Goal: Transaction & Acquisition: Purchase product/service

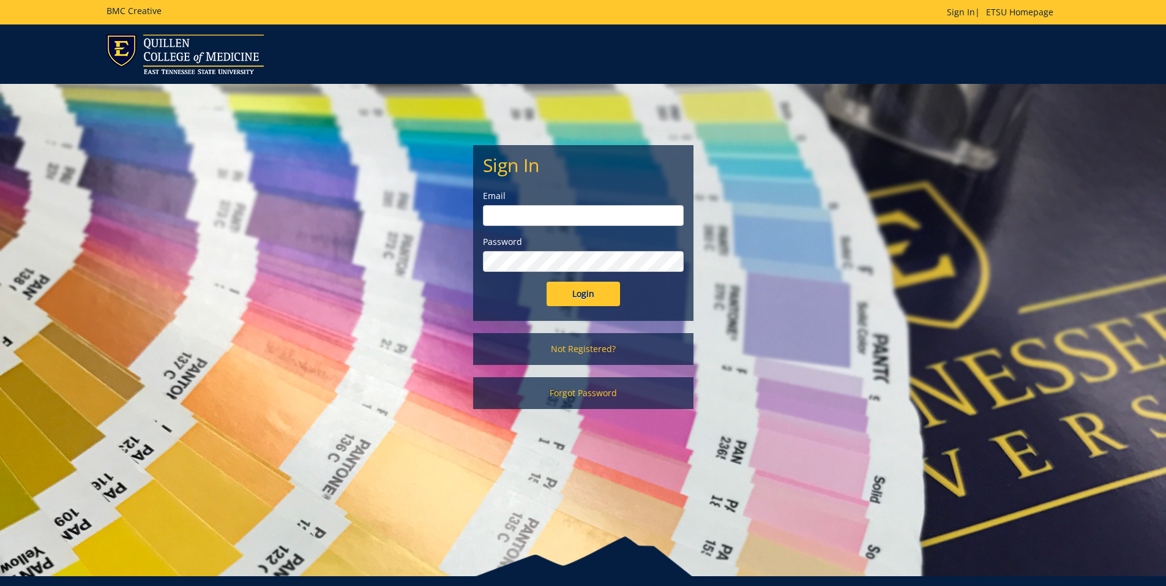
type input "thornj@etsu.edu"
click at [592, 290] on input "Login" at bounding box center [583, 294] width 73 height 24
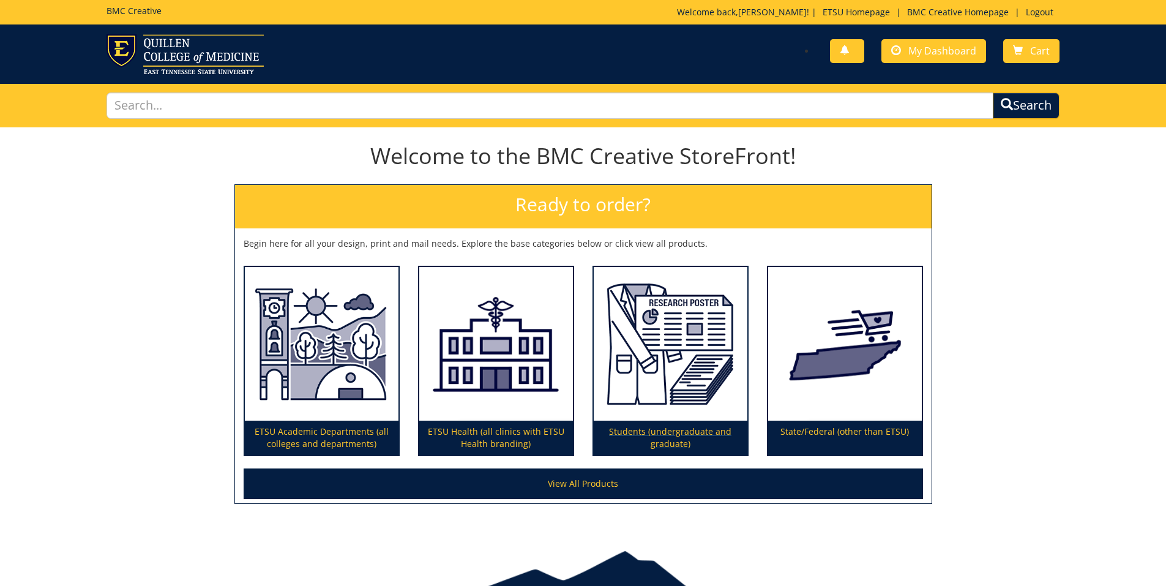
scroll to position [62, 0]
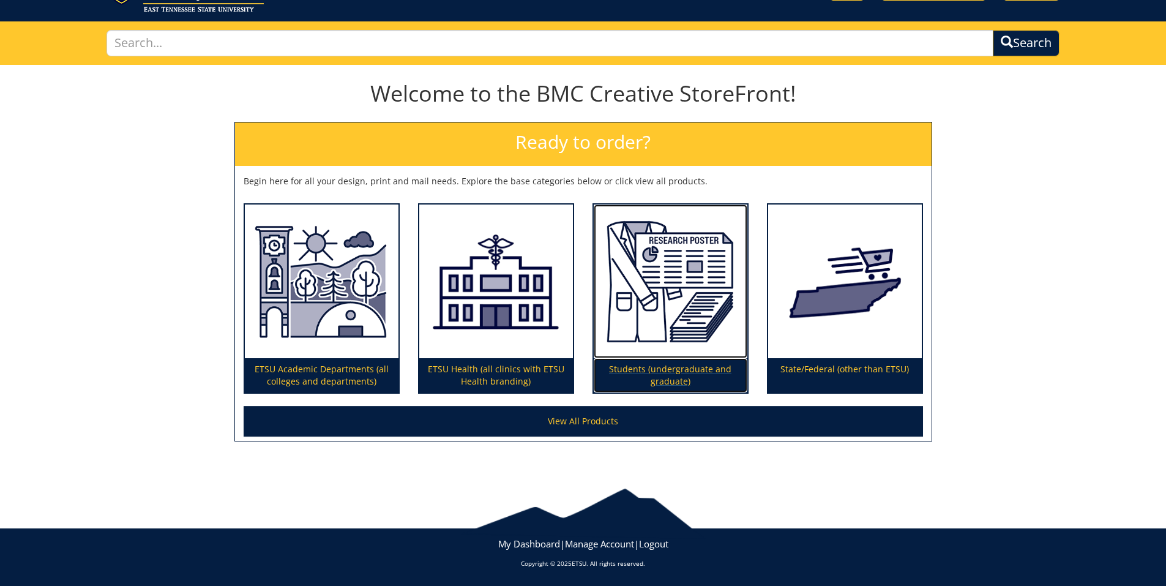
click at [680, 378] on p "Students (undergraduate and graduate)" at bounding box center [671, 375] width 154 height 34
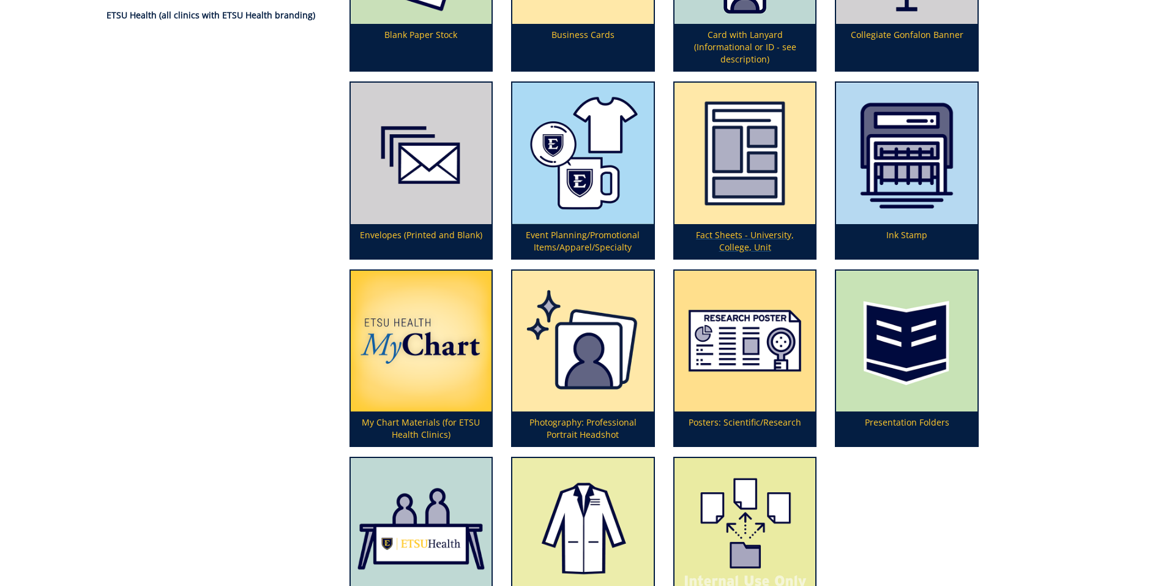
scroll to position [287, 0]
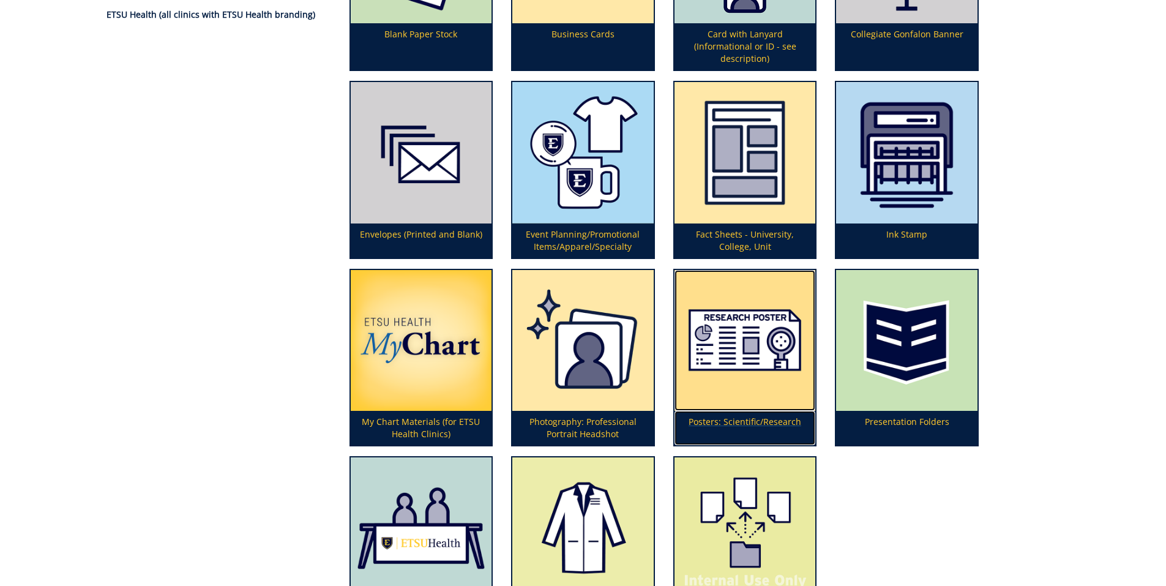
click at [736, 372] on img at bounding box center [745, 340] width 141 height 141
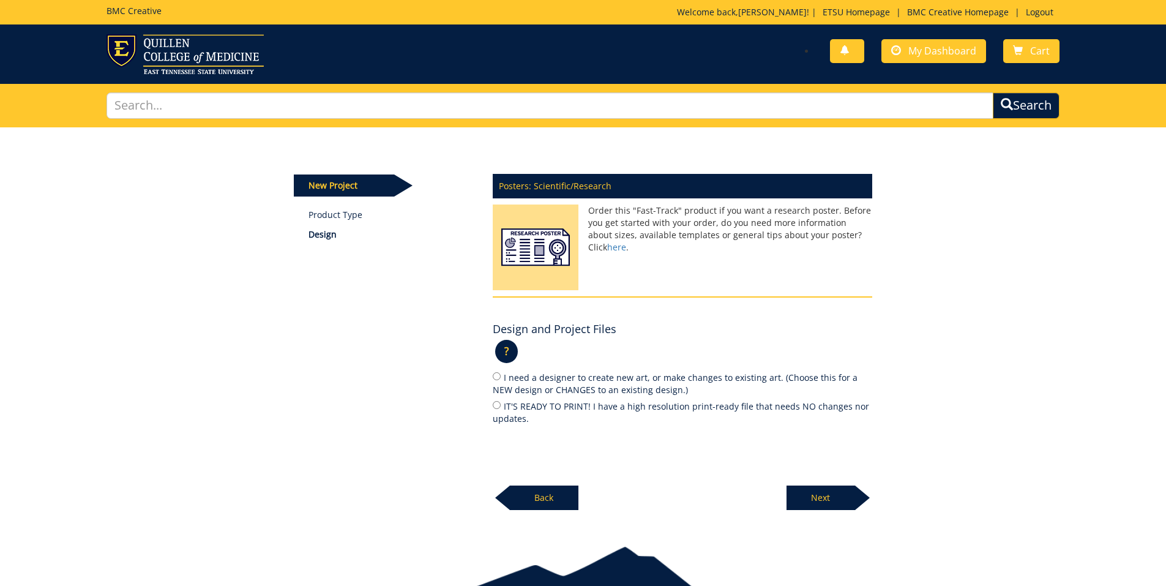
scroll to position [58, 0]
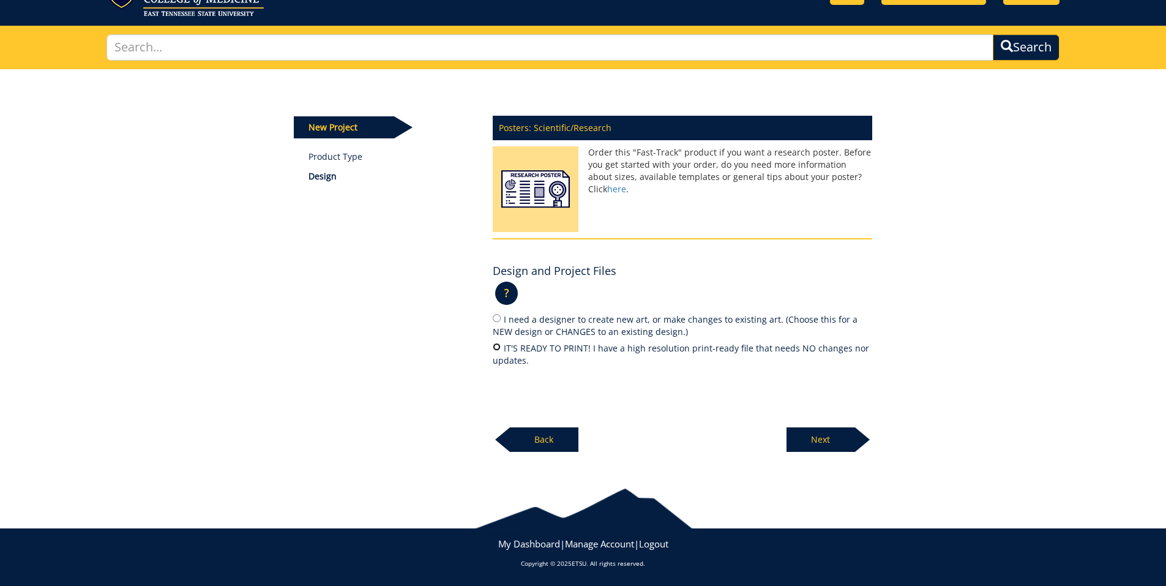
click at [494, 347] on input "IT'S READY TO PRINT! I have a high resolution print-ready file that needs NO ch…" at bounding box center [497, 347] width 8 height 8
radio input "true"
click at [816, 446] on p "Next" at bounding box center [821, 439] width 69 height 24
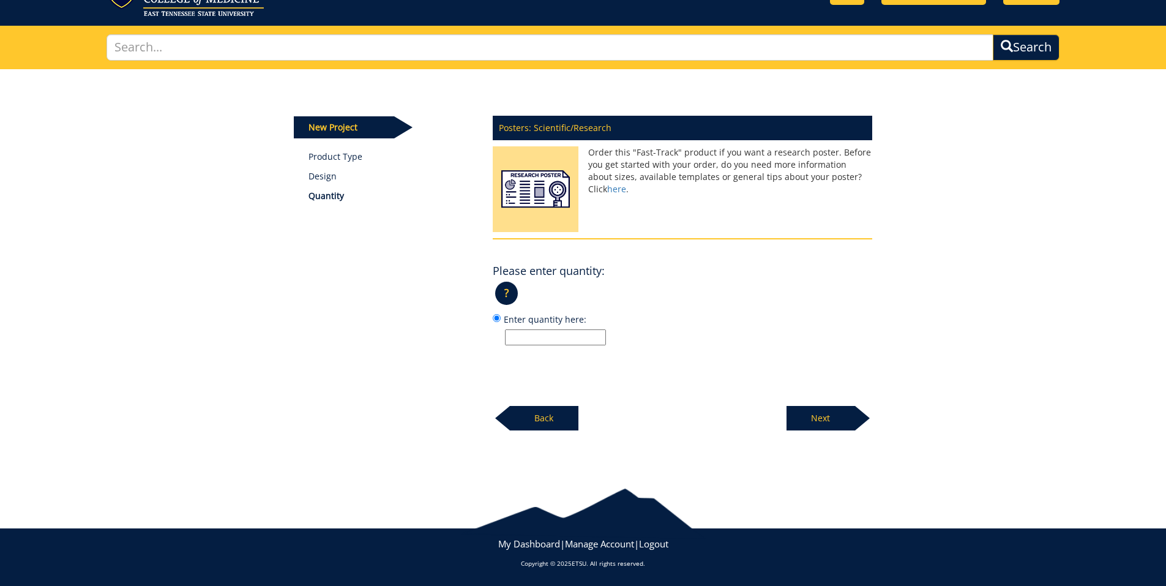
click at [566, 334] on input "Enter quantity here:" at bounding box center [555, 337] width 101 height 16
type input "1"
click at [861, 407] on div at bounding box center [862, 418] width 15 height 24
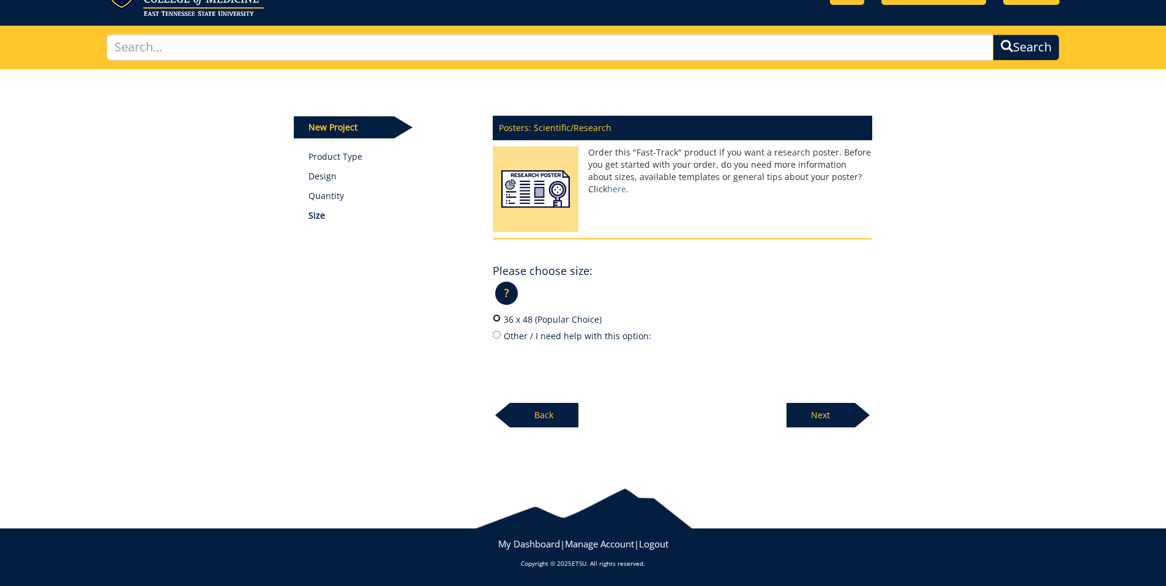
click at [495, 321] on input "36 x 48 (Popular Choice)" at bounding box center [497, 318] width 8 height 8
radio input "true"
click at [838, 410] on p "Next" at bounding box center [821, 415] width 69 height 24
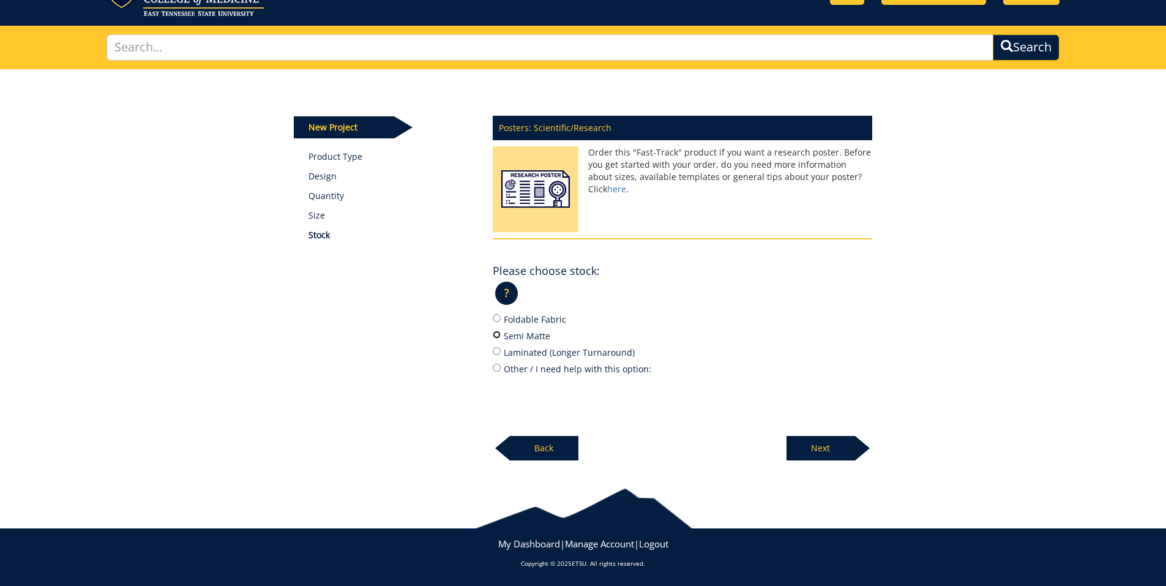
click at [499, 334] on input "Semi Matte" at bounding box center [497, 335] width 8 height 8
radio input "true"
click at [843, 448] on p "Next" at bounding box center [821, 448] width 69 height 24
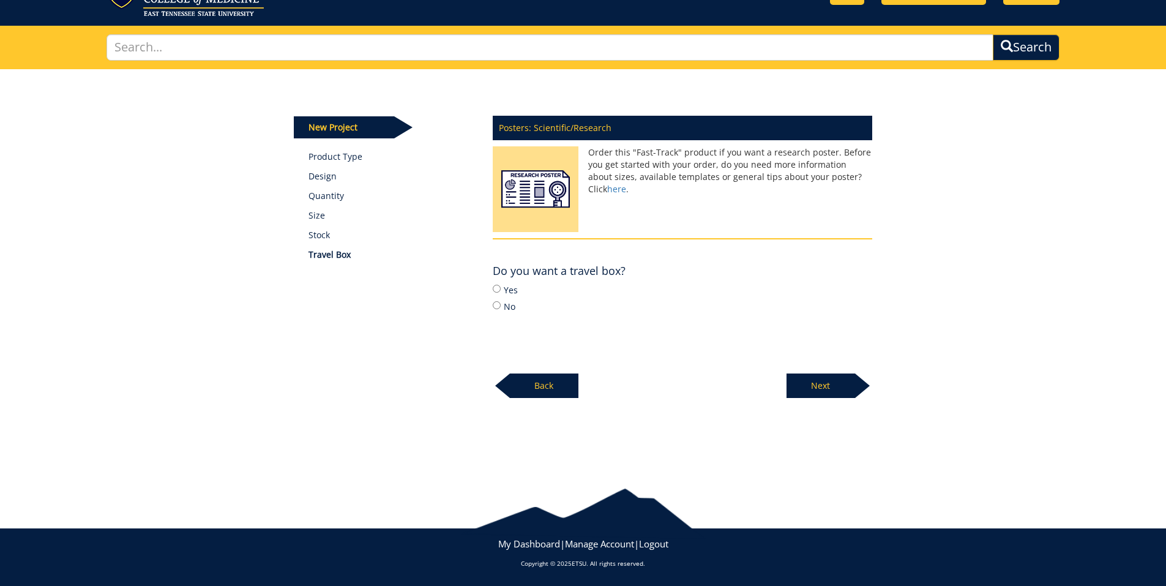
click at [500, 282] on div "Do you want a travel box? ? × Which Stock Type do I choose?: Foldable Fabric is…" at bounding box center [683, 286] width 380 height 54
click at [495, 290] on input "Yes" at bounding box center [497, 289] width 8 height 8
radio input "true"
click at [817, 399] on div "New Project Product Type Design Quantity Size Stock Travel Box Posters: Scienti…" at bounding box center [583, 268] width 1166 height 399
click at [815, 377] on p "Next" at bounding box center [821, 385] width 69 height 24
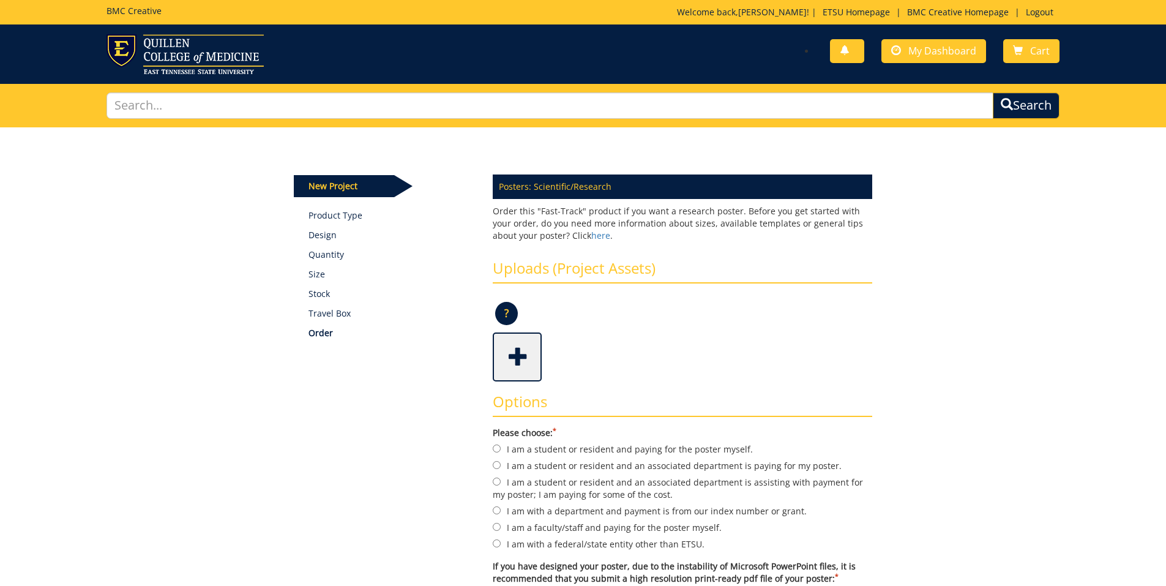
click at [515, 359] on span at bounding box center [518, 355] width 49 height 43
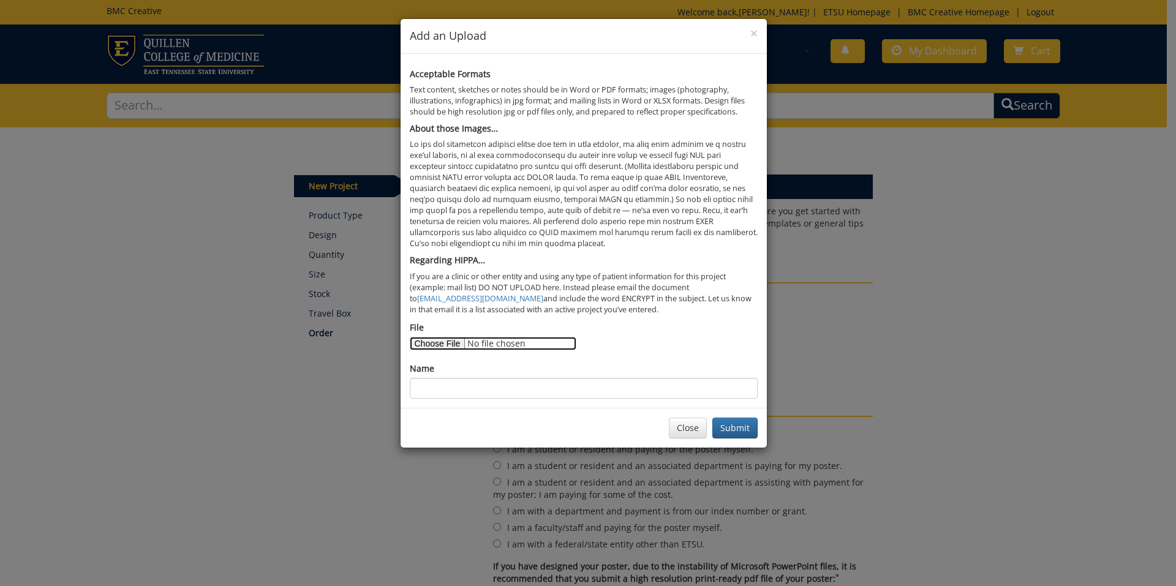
click at [450, 342] on input "File" at bounding box center [493, 343] width 167 height 13
click at [448, 350] on input "File" at bounding box center [493, 343] width 167 height 13
type input "C:\fakepath\CMF Trauma Poster to Submit.pdf"
click at [746, 425] on button "Submit" at bounding box center [734, 428] width 45 height 21
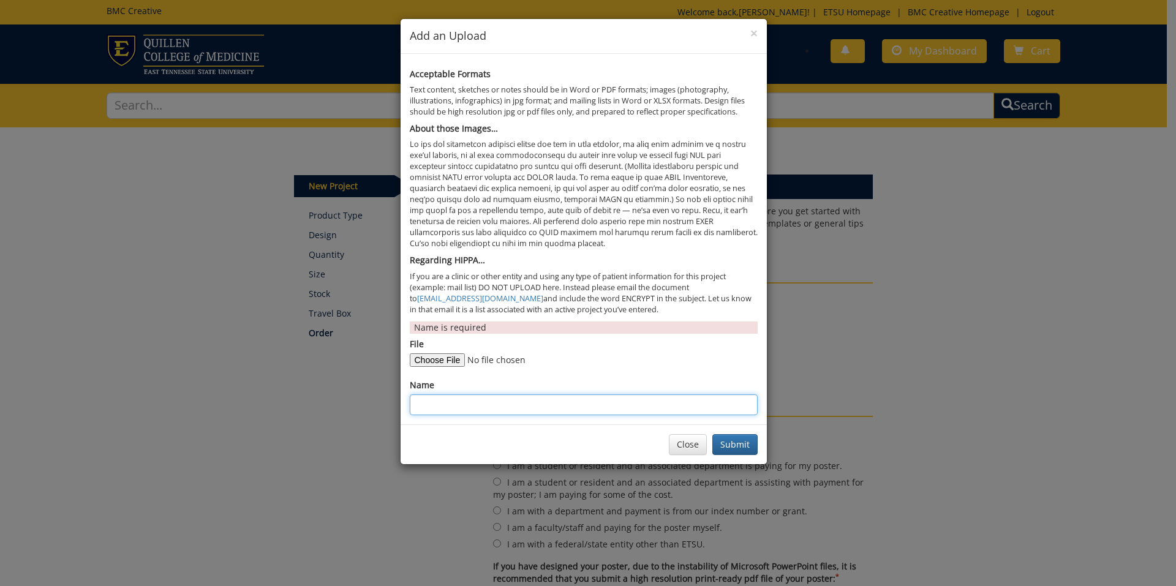
click at [589, 414] on input "Name" at bounding box center [584, 404] width 348 height 21
type input "CMF Pediatric Trauma Poster - QCoM Symposium 2025"
click at [752, 448] on button "Submit" at bounding box center [734, 444] width 45 height 21
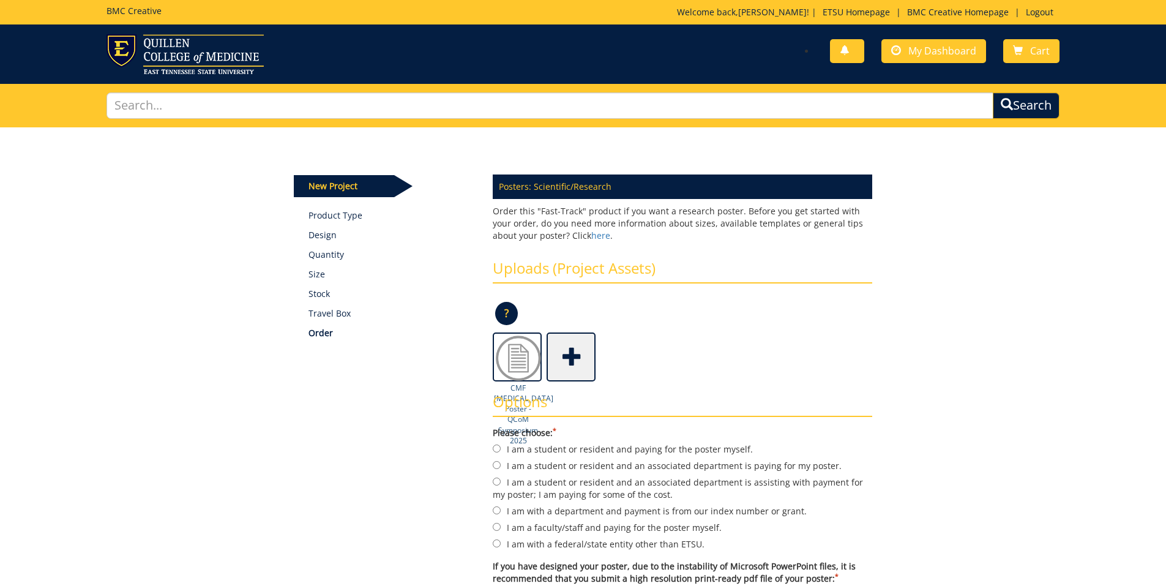
click at [522, 369] on img at bounding box center [518, 358] width 49 height 49
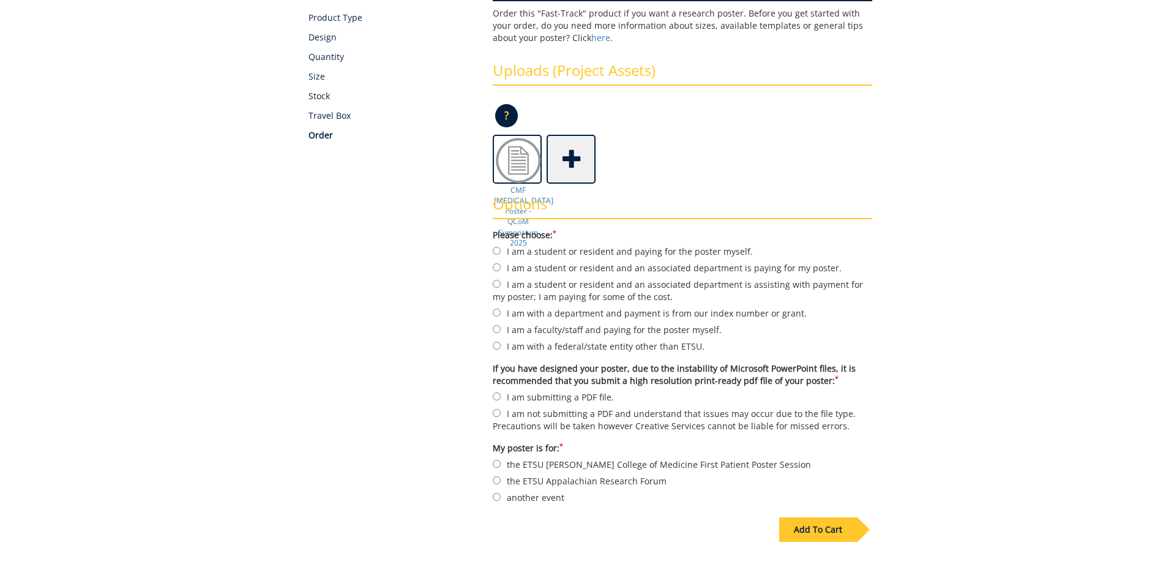
scroll to position [198, 0]
click at [499, 261] on label "I am a student or resident and an associated department is paying for my poster." at bounding box center [683, 266] width 380 height 13
click at [499, 263] on input "I am a student or resident and an associated department is paying for my poster." at bounding box center [497, 267] width 8 height 8
radio input "true"
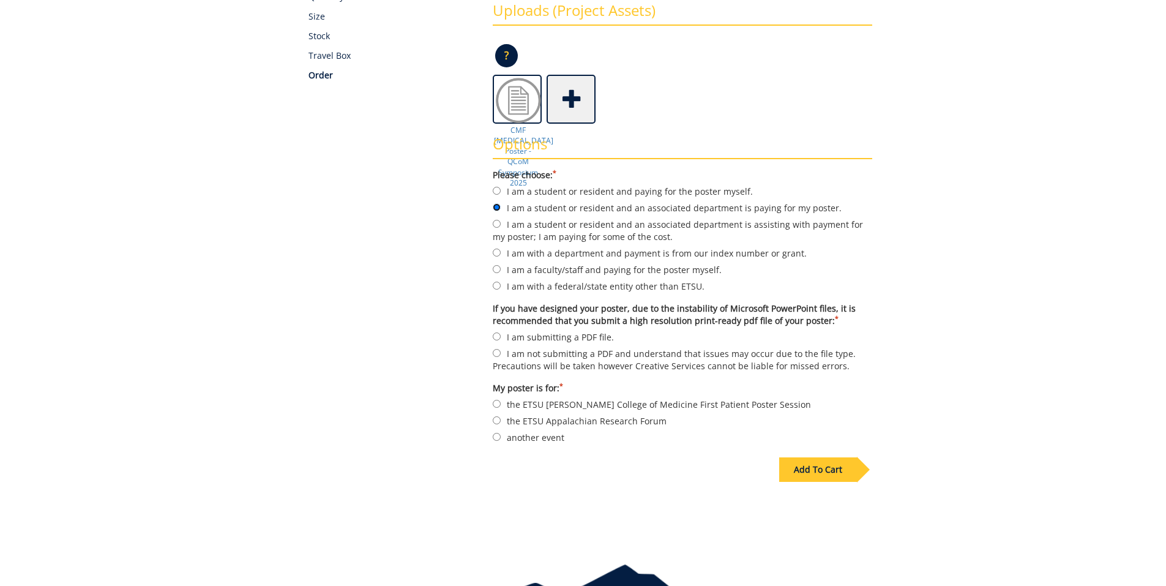
scroll to position [261, 0]
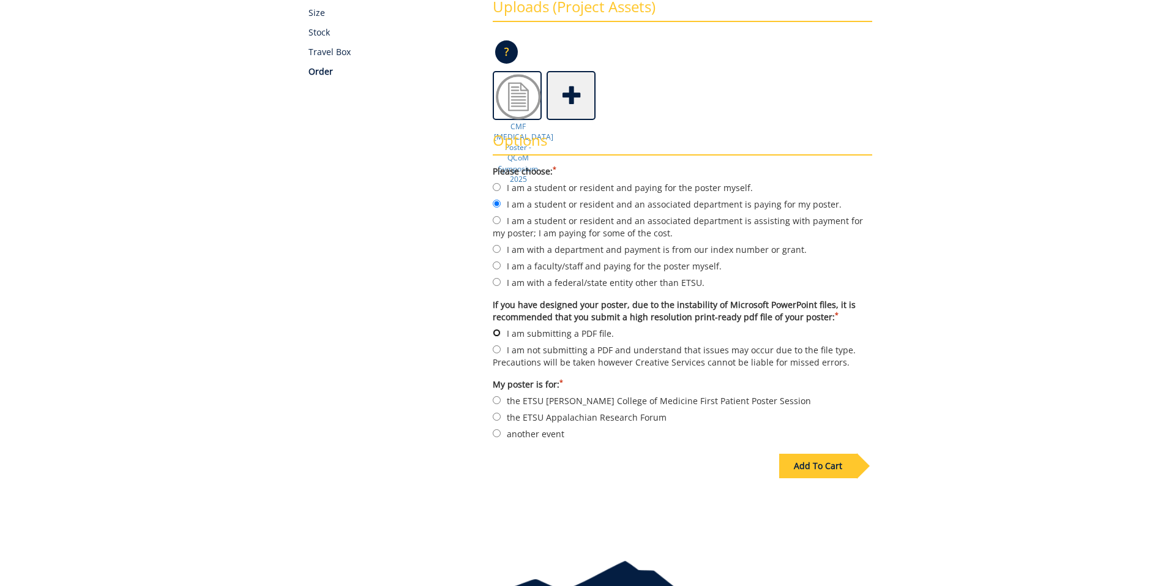
click at [498, 335] on input "I am submitting a PDF file." at bounding box center [497, 333] width 8 height 8
radio input "true"
click at [494, 435] on input "another event" at bounding box center [497, 433] width 8 height 8
radio input "true"
click at [823, 465] on div "Add To Cart" at bounding box center [818, 466] width 78 height 24
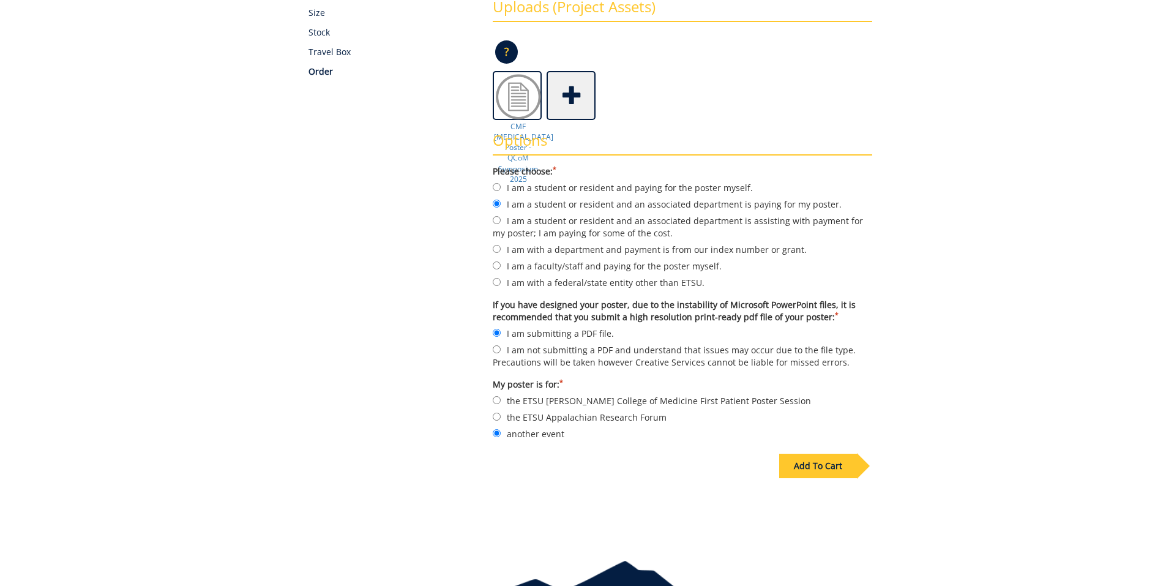
scroll to position [58, 0]
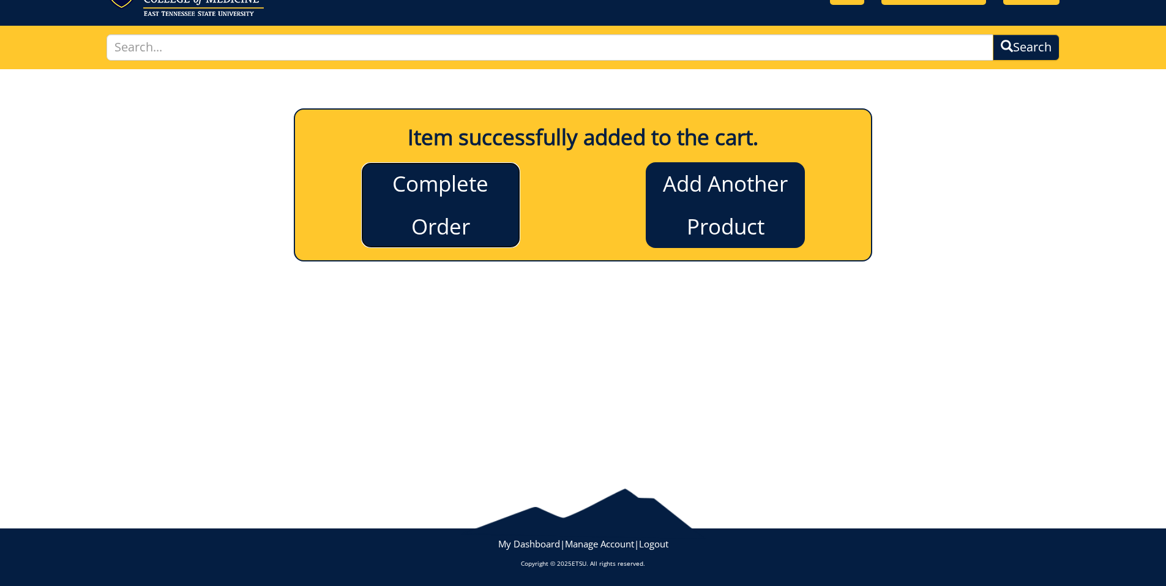
click at [446, 199] on link "Complete Order" at bounding box center [440, 205] width 159 height 86
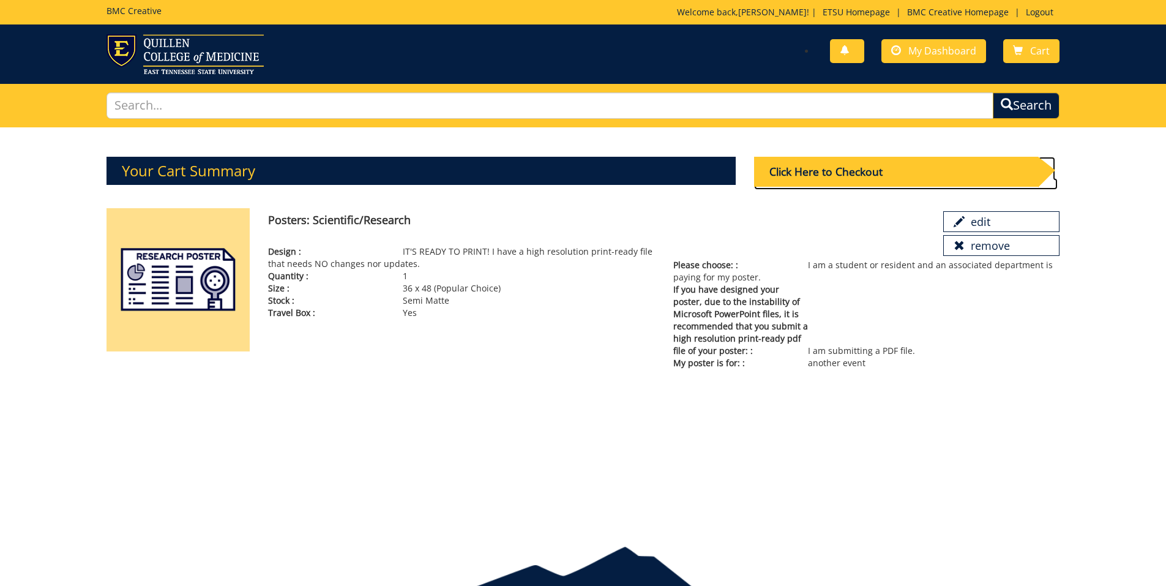
click at [911, 161] on div "Click Here to Checkout" at bounding box center [896, 172] width 284 height 30
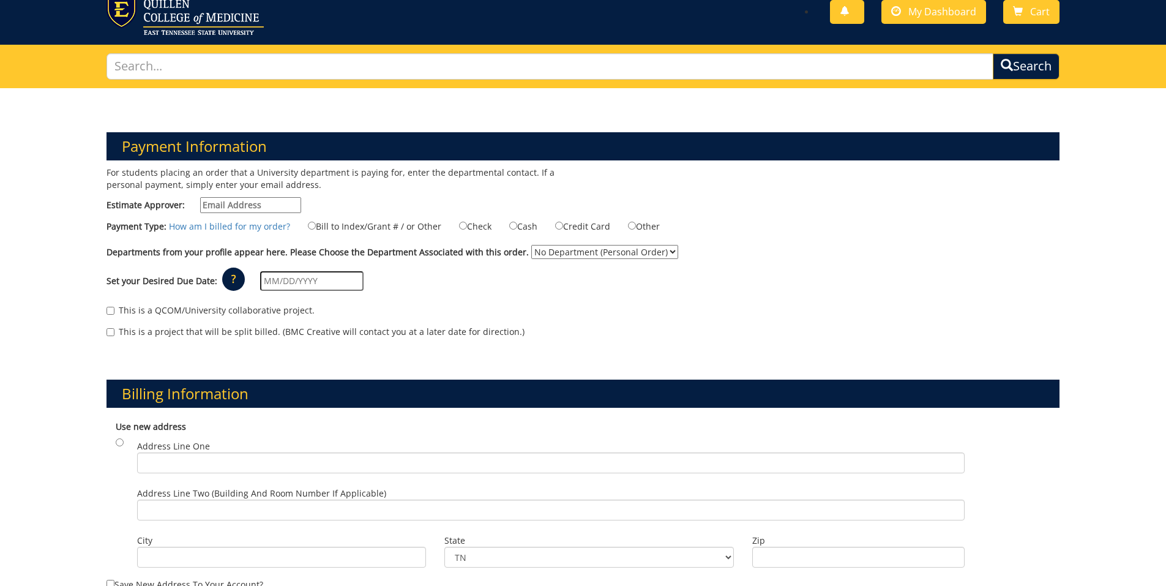
scroll to position [40, 0]
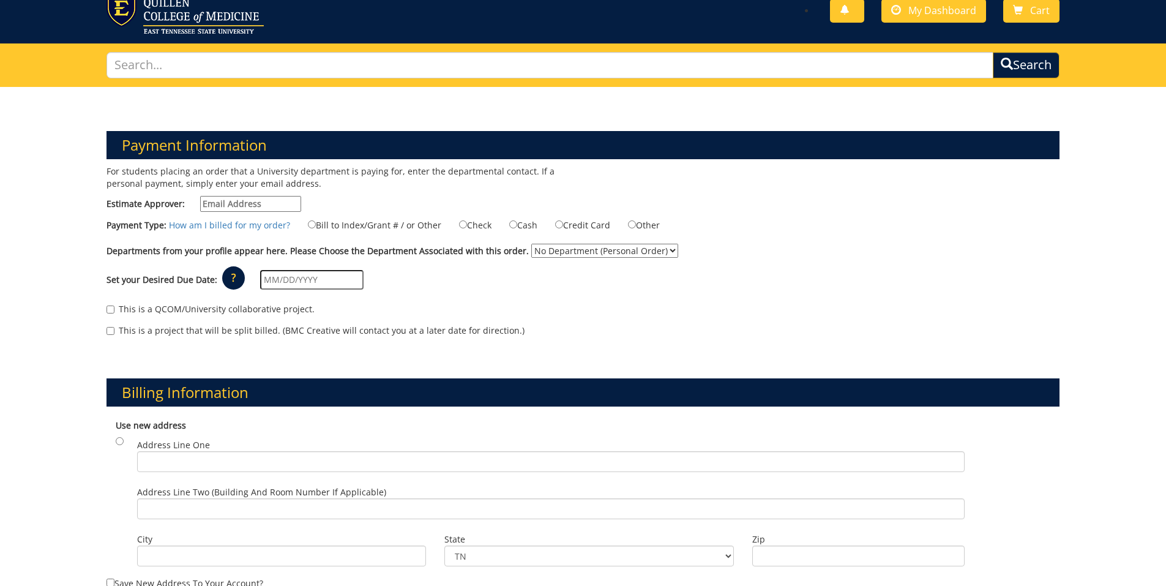
click at [252, 197] on input "Estimate Approver:" at bounding box center [250, 204] width 101 height 16
click at [281, 211] on input "powers" at bounding box center [250, 204] width 101 height 16
type input "p"
paste input "POWERSJM1@mail.etsu.edu"
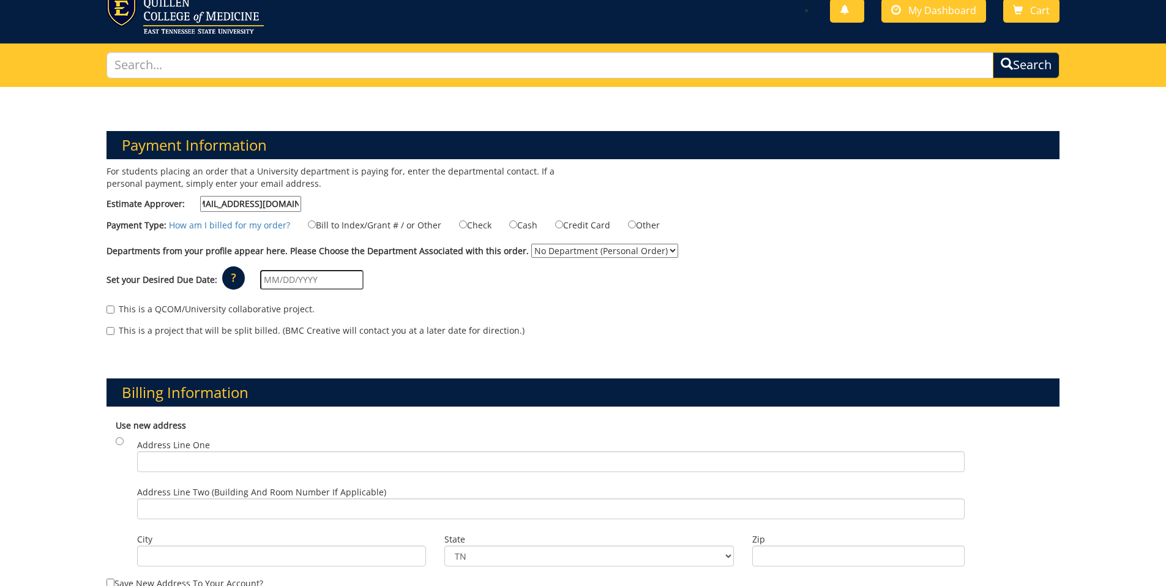
type input "POWERSJM1@mail.etsu.edu"
click at [631, 227] on input "Other" at bounding box center [632, 224] width 8 height 8
radio input "true"
click at [309, 226] on input "Bill to Index/Grant # / or Other" at bounding box center [312, 224] width 8 height 8
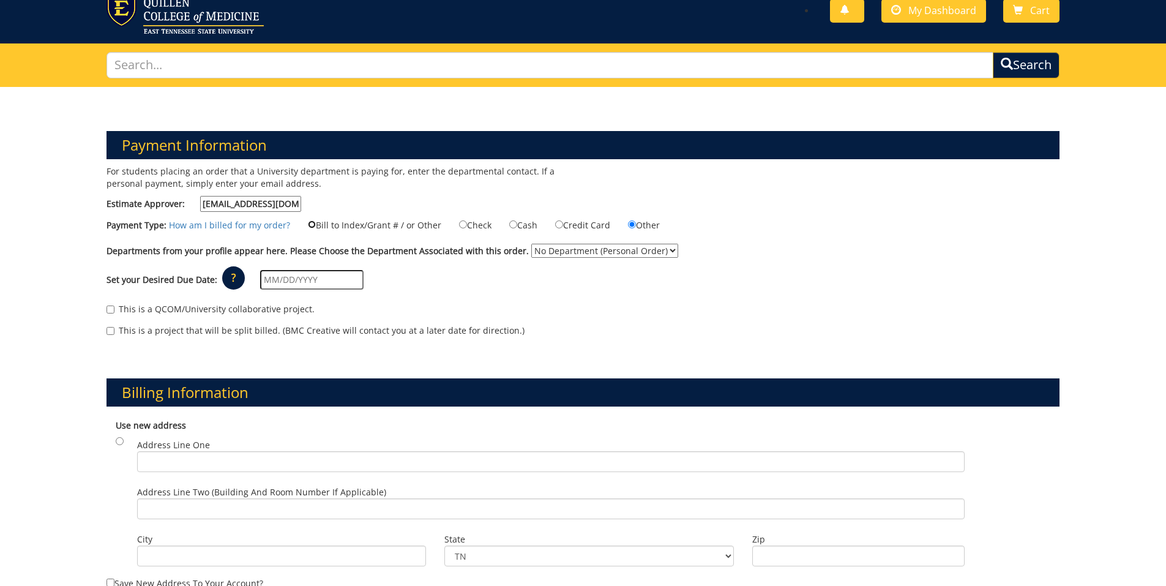
radio input "true"
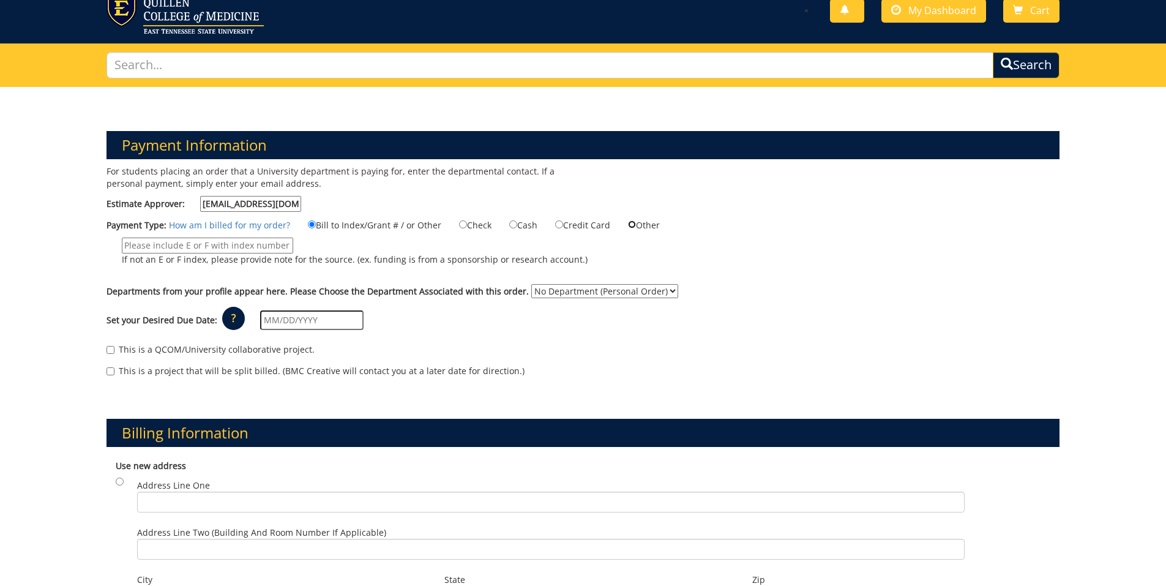
click at [628, 228] on input "Other" at bounding box center [632, 224] width 8 height 8
radio input "true"
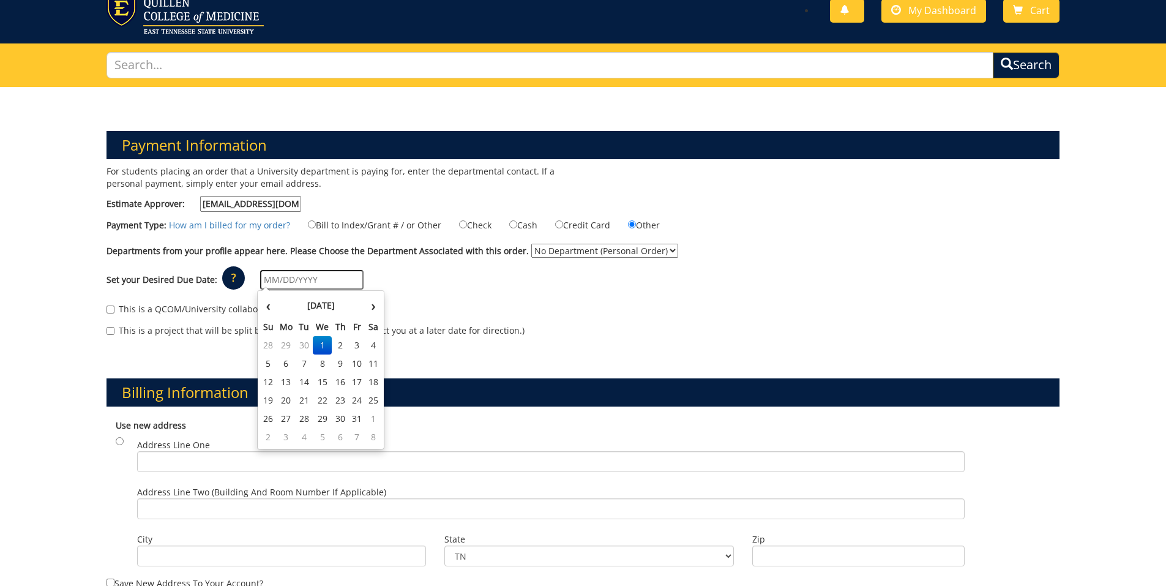
click at [285, 277] on input "text" at bounding box center [311, 280] width 103 height 20
click at [345, 350] on td "2" at bounding box center [340, 345] width 17 height 18
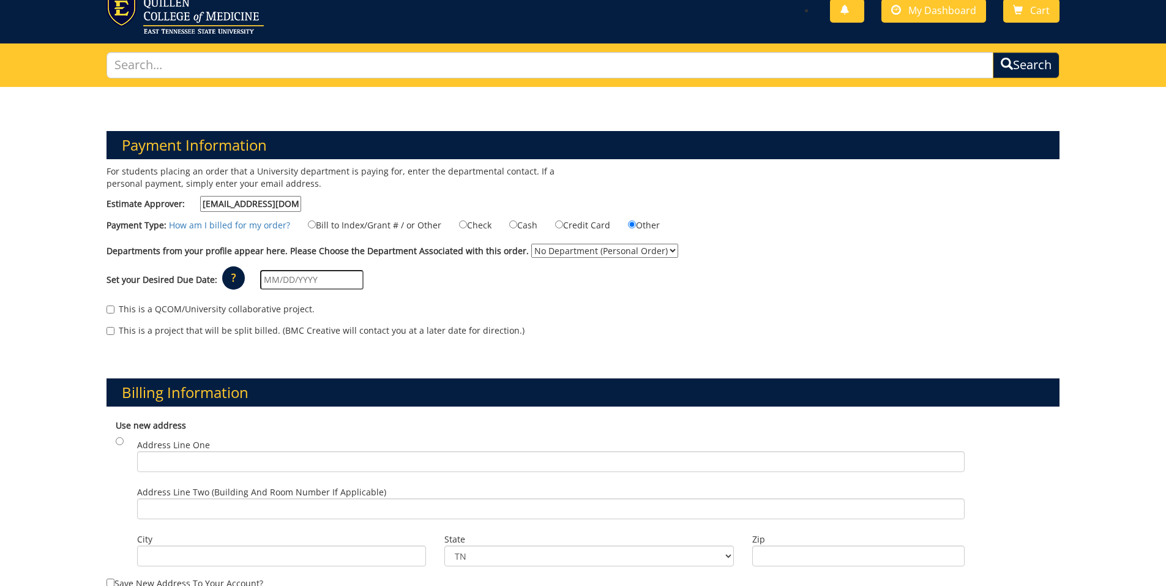
type input "[DATE]"
click at [110, 307] on input "This is a QCOM/University collaborative project." at bounding box center [111, 310] width 8 height 8
checkbox input "true"
click at [612, 247] on select "No Department (Personal Order)" at bounding box center [604, 251] width 147 height 14
click at [564, 304] on div "This is a QCOM/University collaborative project." at bounding box center [584, 312] width 954 height 18
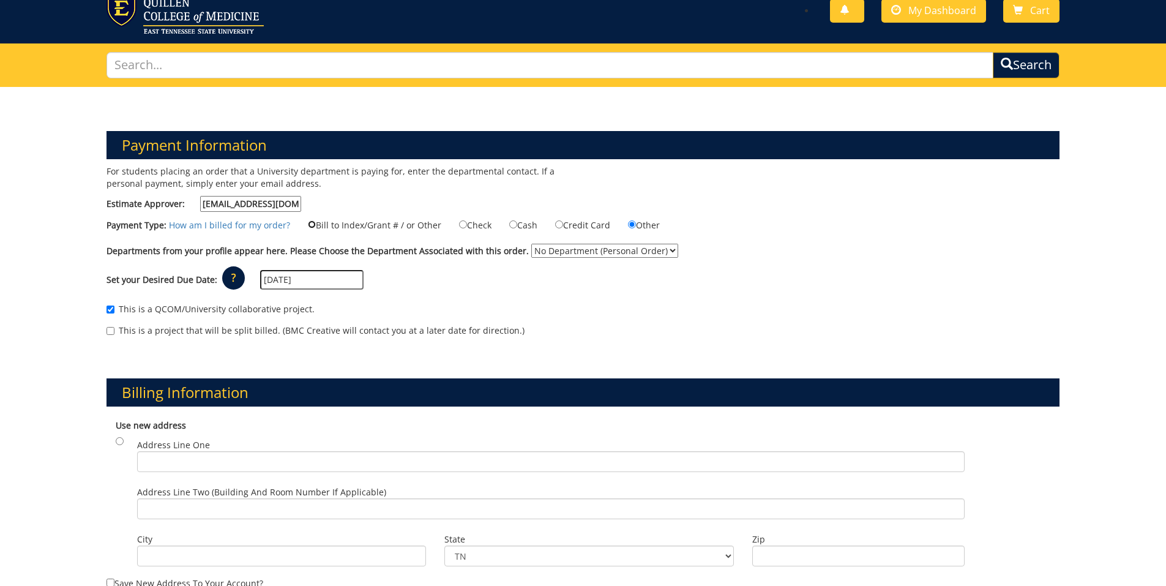
click at [308, 227] on input "Bill to Index/Grant # / or Other" at bounding box center [312, 224] width 8 height 8
radio input "true"
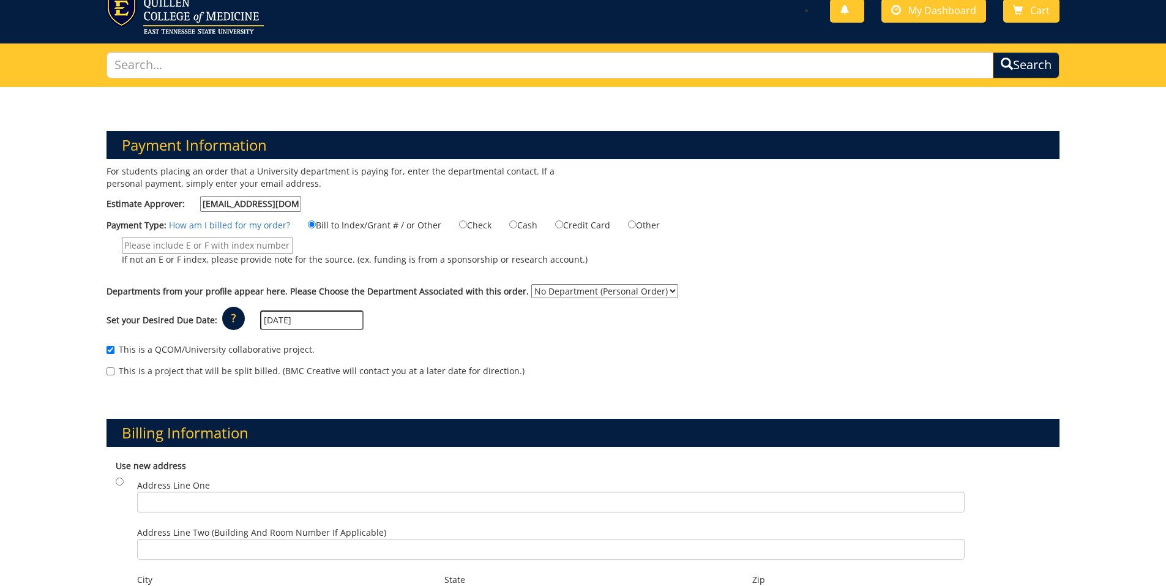
click at [596, 289] on select "No Department (Personal Order)" at bounding box center [604, 291] width 147 height 14
click at [555, 350] on div "This is a QCOM/University collaborative project." at bounding box center [584, 352] width 954 height 18
click at [255, 246] on input "If not an E or F index, please provide note for the source. (ex. funding is fro…" at bounding box center [207, 246] width 171 height 16
paste input "E-31570"
click at [545, 286] on select "No Department (Personal Order)" at bounding box center [604, 291] width 147 height 14
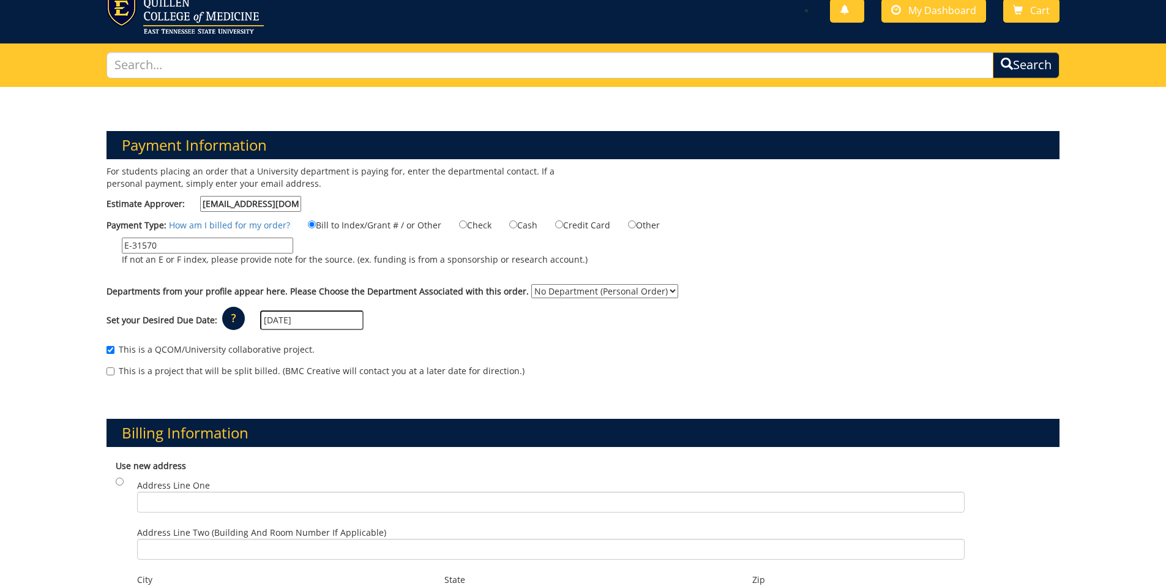
click at [626, 324] on div "Set your Desired Due Date: ? × How long will my project take to finish? : Pleas…" at bounding box center [583, 321] width 972 height 34
click at [558, 288] on select "No Department (Personal Order)" at bounding box center [604, 291] width 147 height 14
click at [531, 284] on select "No Department (Personal Order)" at bounding box center [604, 291] width 147 height 14
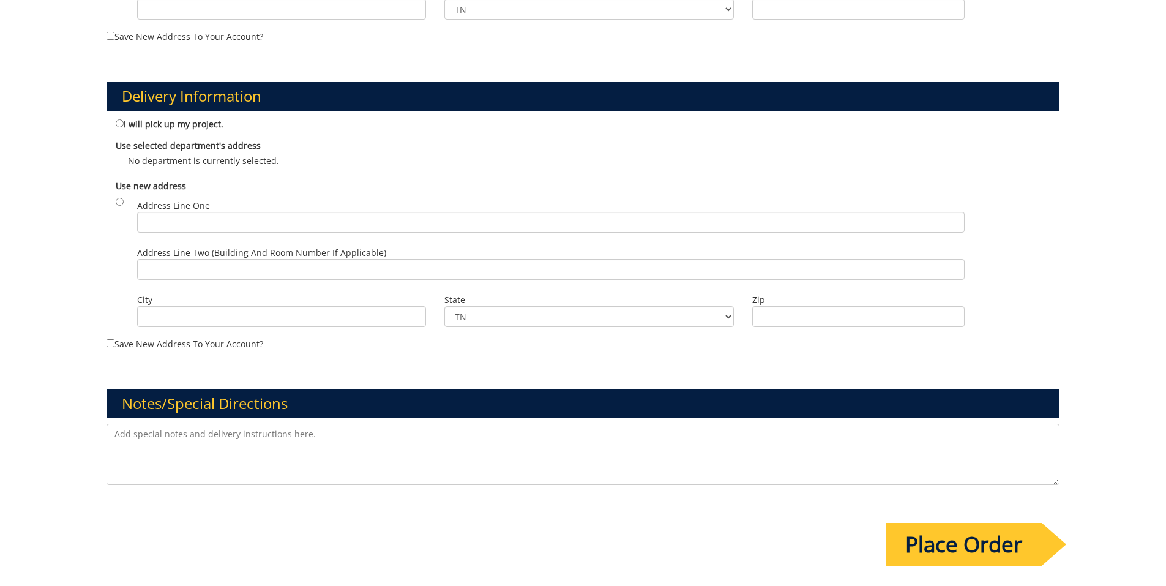
scroll to position [778, 0]
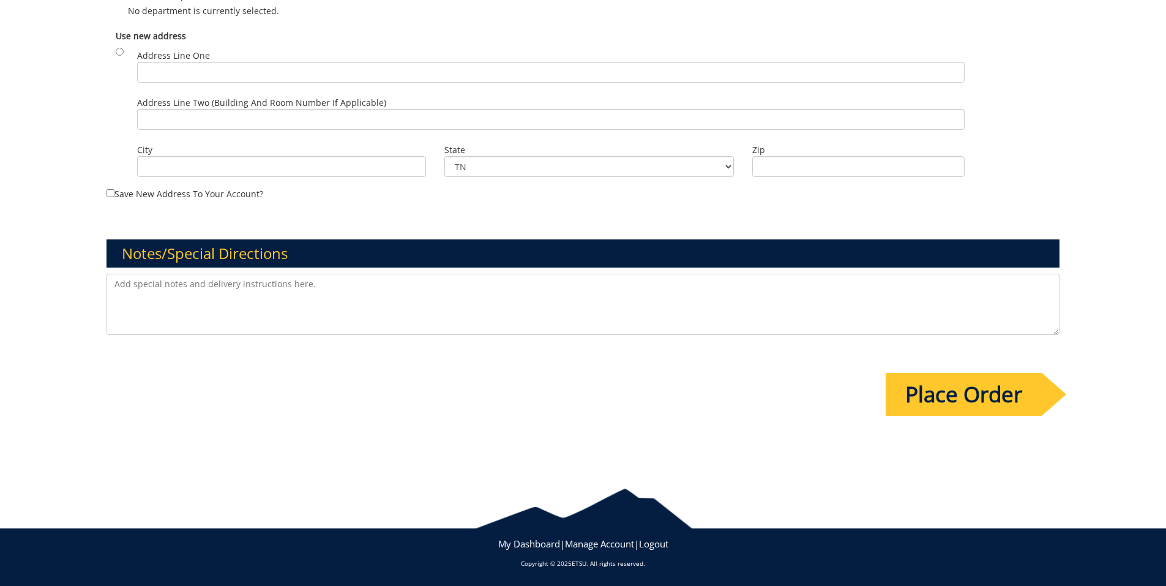
click at [906, 390] on input "Place Order" at bounding box center [964, 394] width 156 height 43
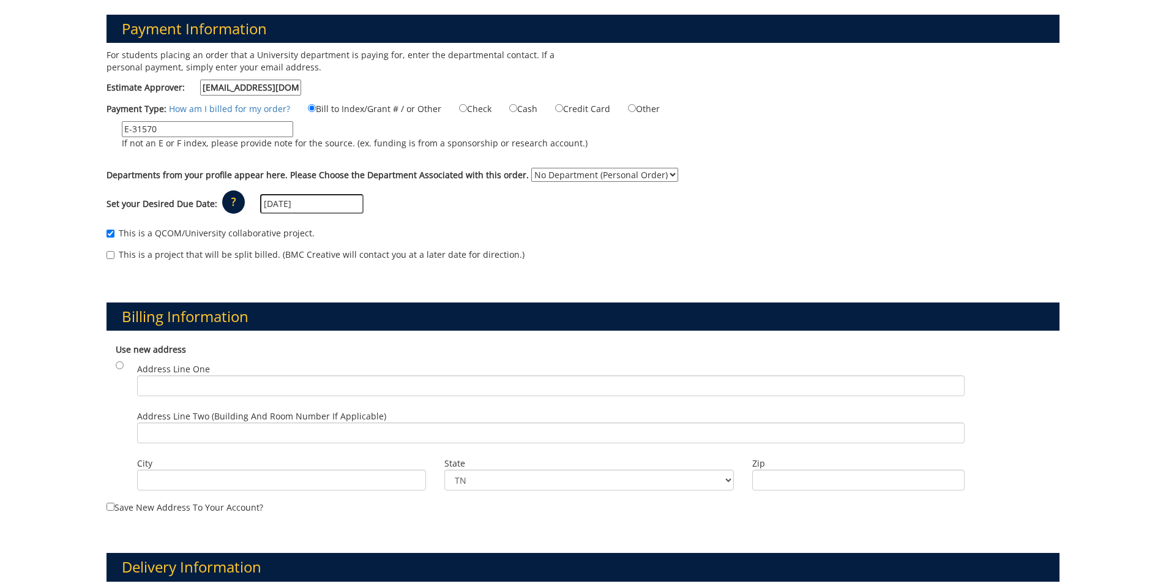
scroll to position [200, 0]
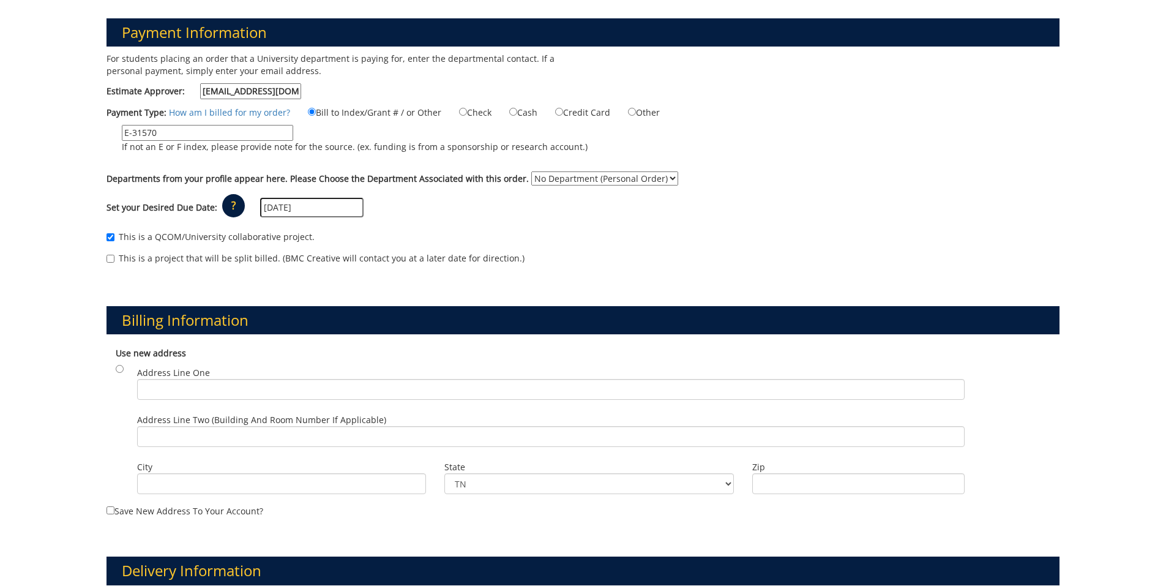
click at [602, 172] on select "No Department (Personal Order)" at bounding box center [604, 178] width 147 height 14
click at [738, 229] on div "This is a QCOM/University collaborative project. This is a project that will be…" at bounding box center [583, 251] width 972 height 52
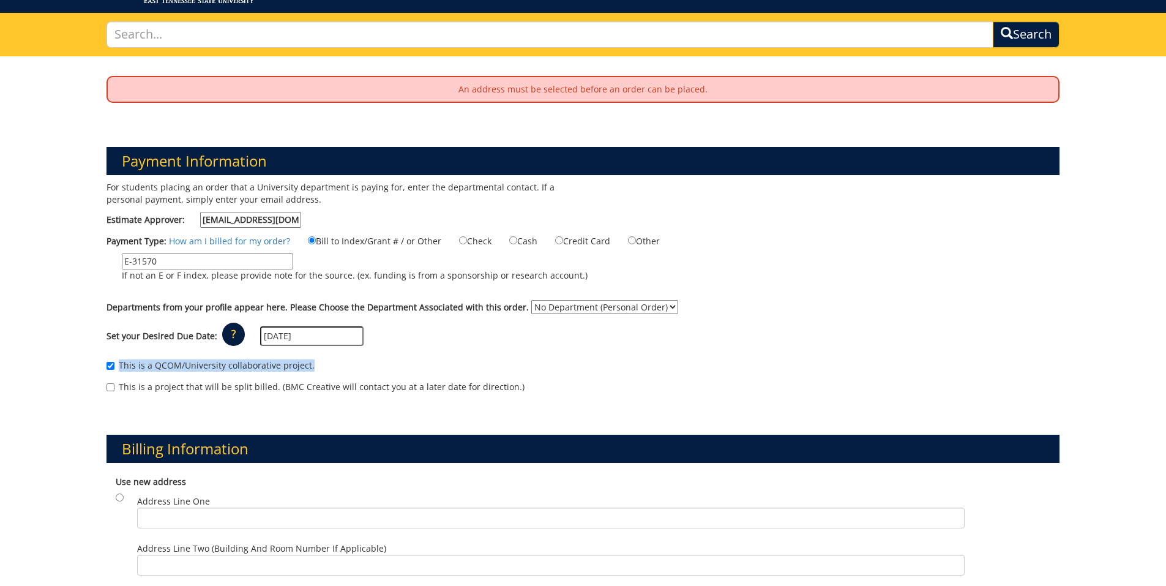
scroll to position [0, 0]
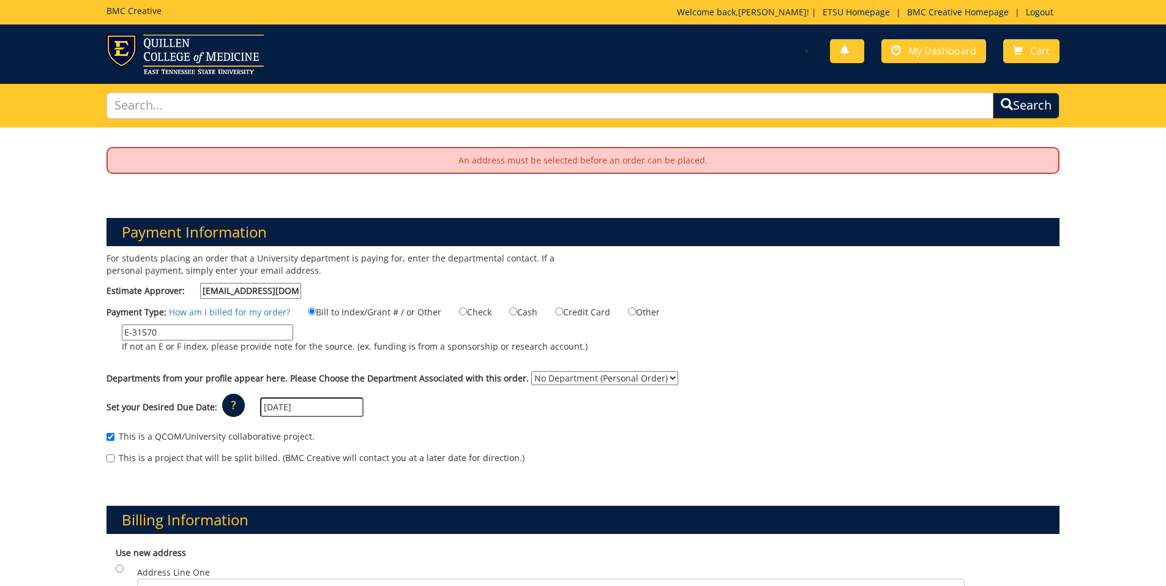
click at [236, 326] on input "E-31570" at bounding box center [207, 332] width 171 height 16
drag, startPoint x: 213, startPoint y: 332, endPoint x: 106, endPoint y: 326, distance: 107.3
click at [107, 326] on label "E-31570 If not an E or F index, please provide note for the source. (ex. fundin…" at bounding box center [347, 341] width 481 height 34
paste input "F625"
paste input "62500"
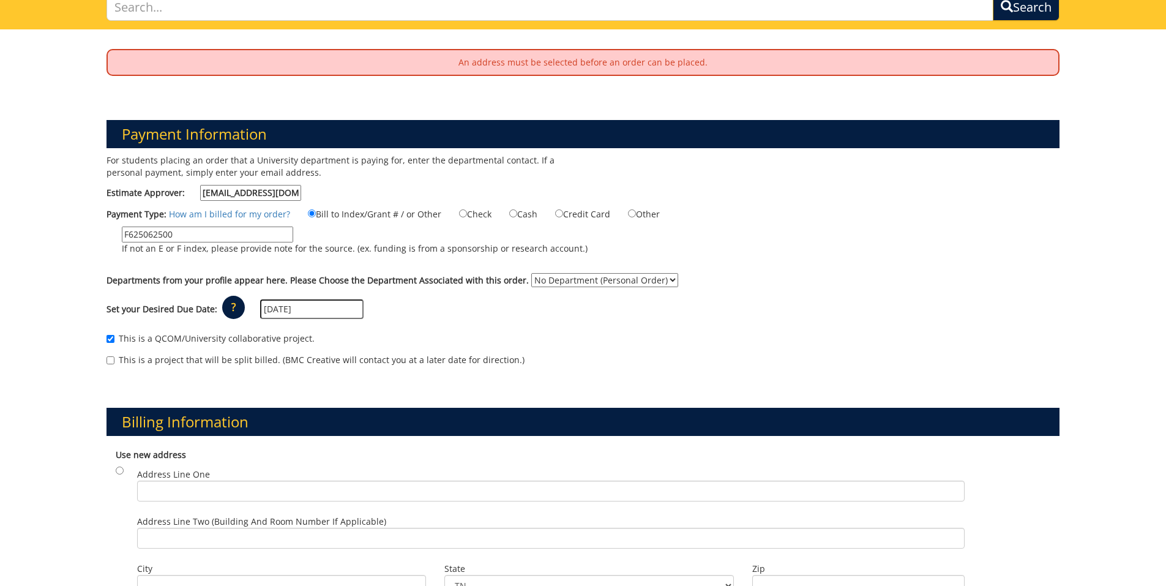
scroll to position [100, 0]
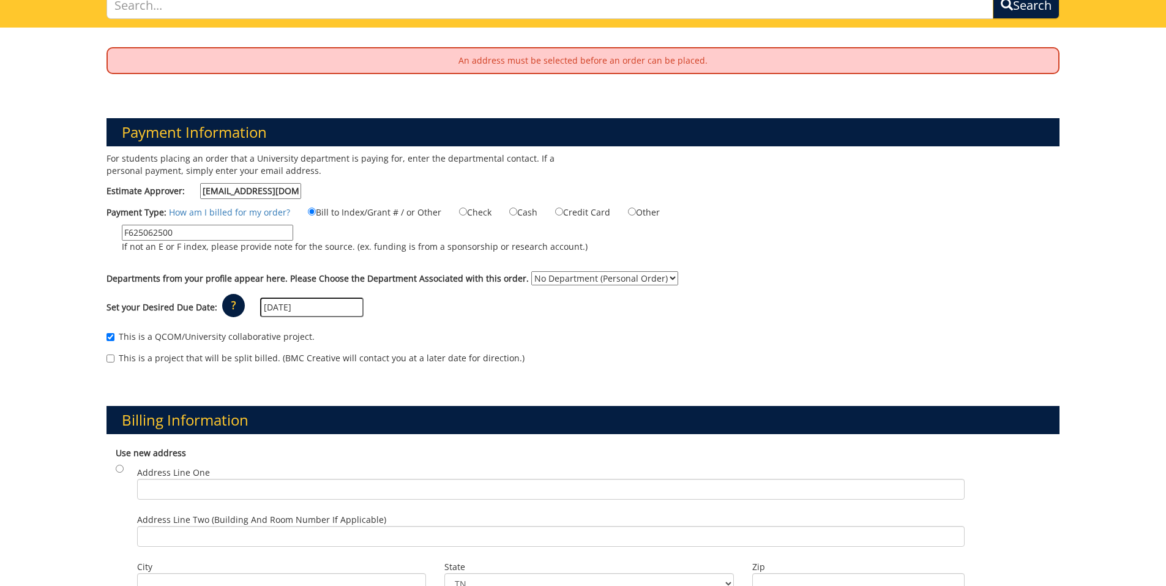
type input "F625062500"
click at [564, 276] on select "No Department (Personal Order)" at bounding box center [604, 278] width 147 height 14
click at [531, 271] on select "No Department (Personal Order)" at bounding box center [604, 278] width 147 height 14
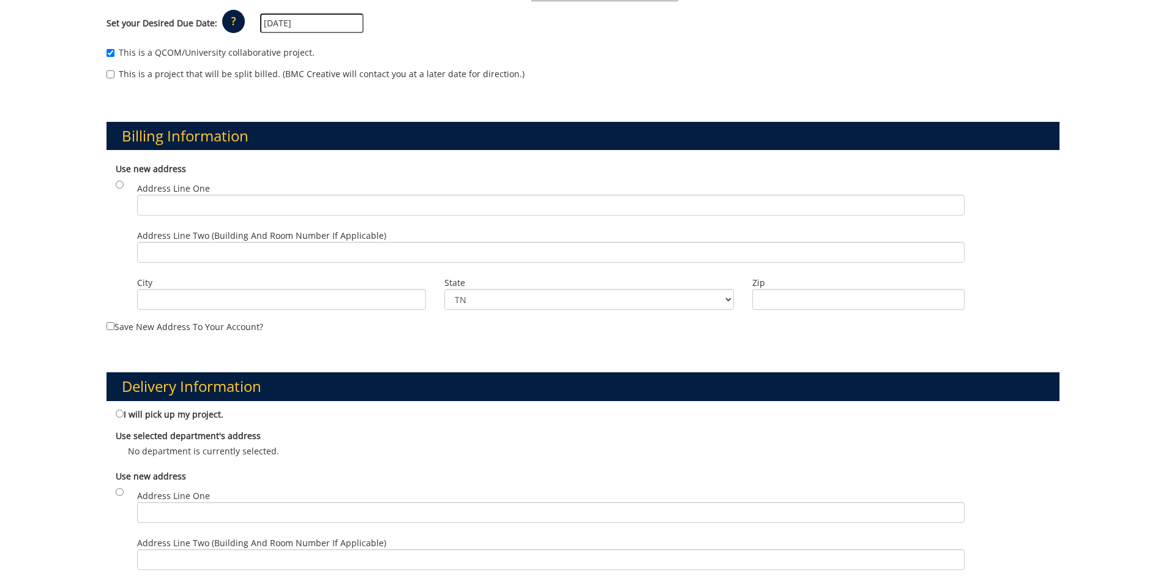
scroll to position [384, 0]
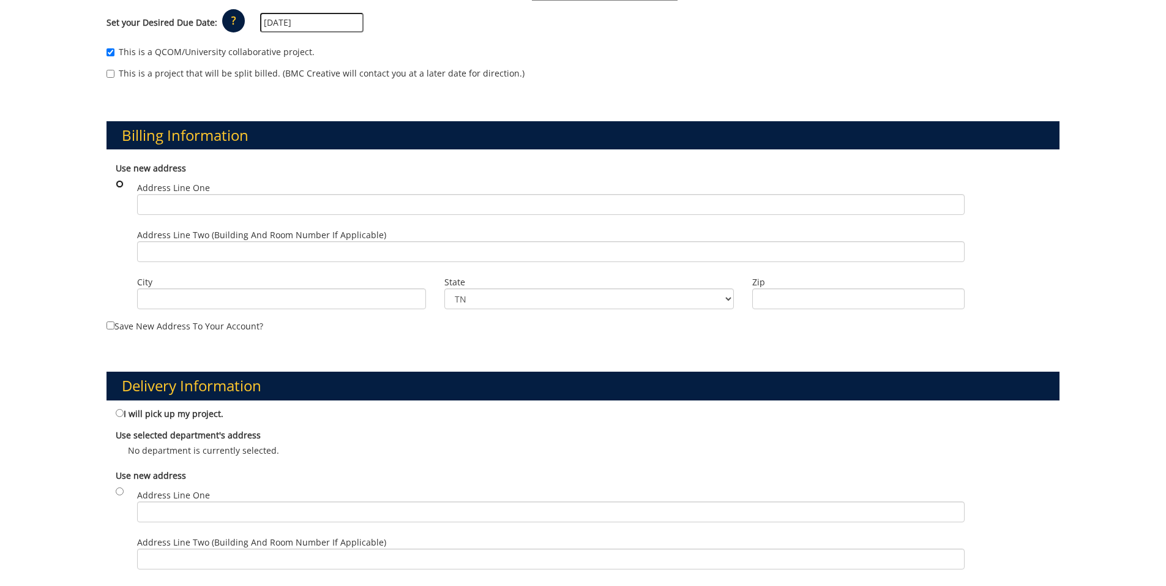
click at [118, 187] on input "radio" at bounding box center [120, 184] width 8 height 8
radio input "true"
click at [118, 187] on input "radio" at bounding box center [120, 184] width 8 height 8
click at [118, 189] on div "Use new address Address Line One Address Line Two (Building and Room Number if …" at bounding box center [584, 237] width 954 height 163
click at [121, 181] on input "radio" at bounding box center [120, 184] width 8 height 8
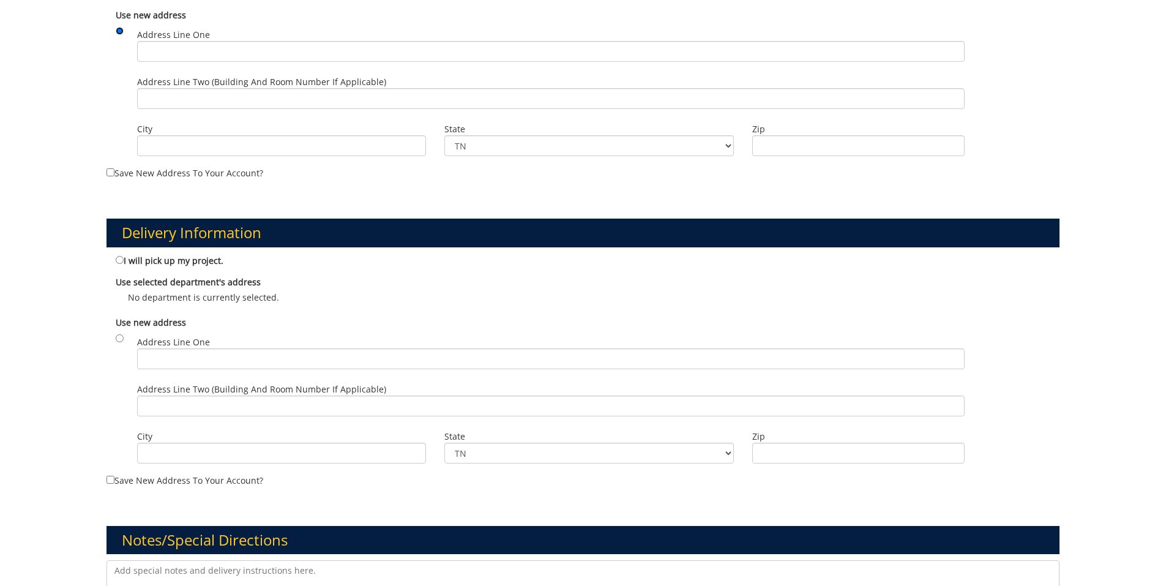
scroll to position [536, 0]
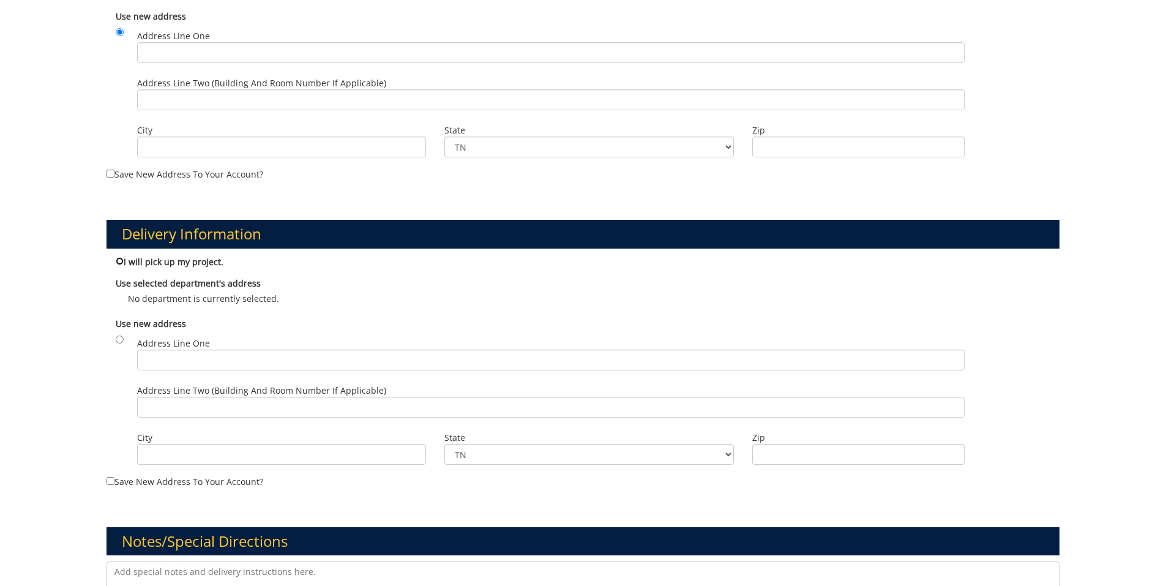
click at [120, 263] on input "I will pick up my project." at bounding box center [120, 261] width 8 height 8
radio input "true"
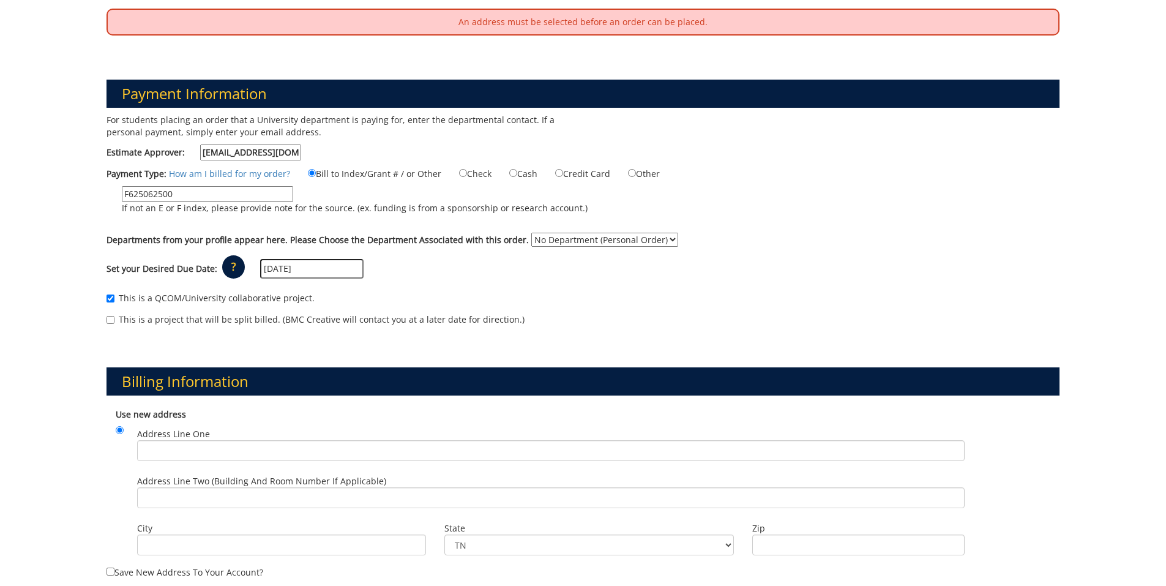
scroll to position [132, 0]
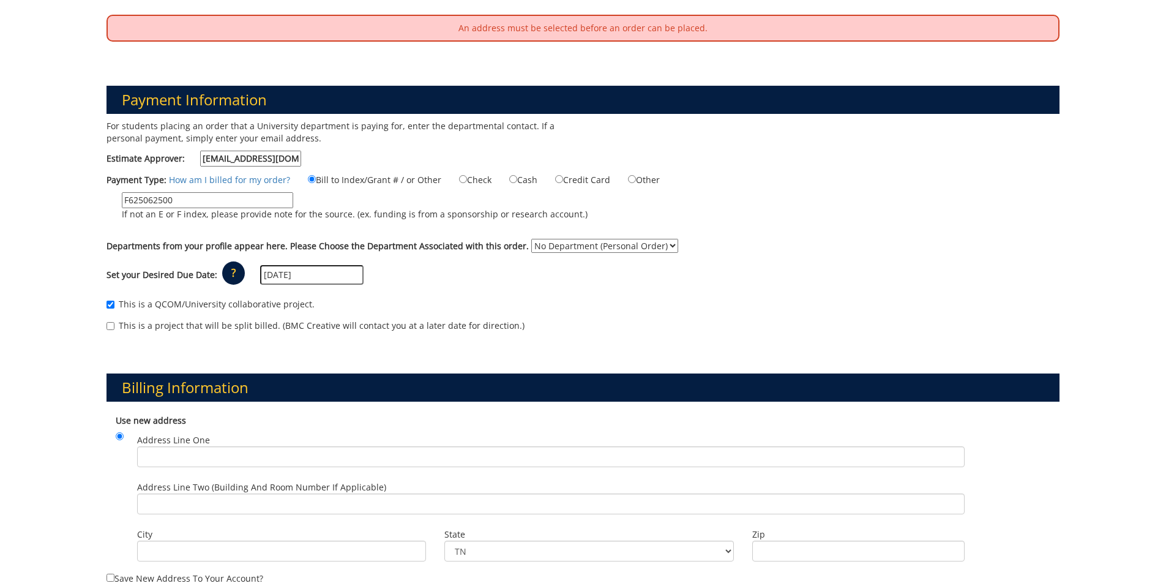
click at [538, 239] on select "No Department (Personal Order)" at bounding box center [604, 246] width 147 height 14
click at [687, 288] on div "Set your Desired Due Date: ? × How long will my project take to finish? : Pleas…" at bounding box center [583, 275] width 972 height 34
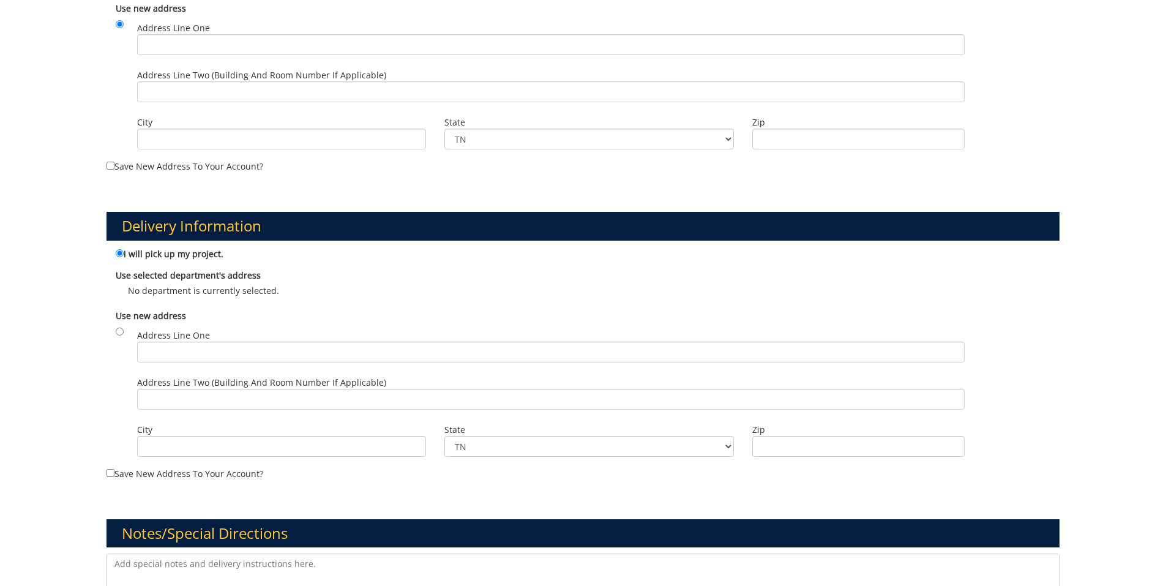
scroll to position [824, 0]
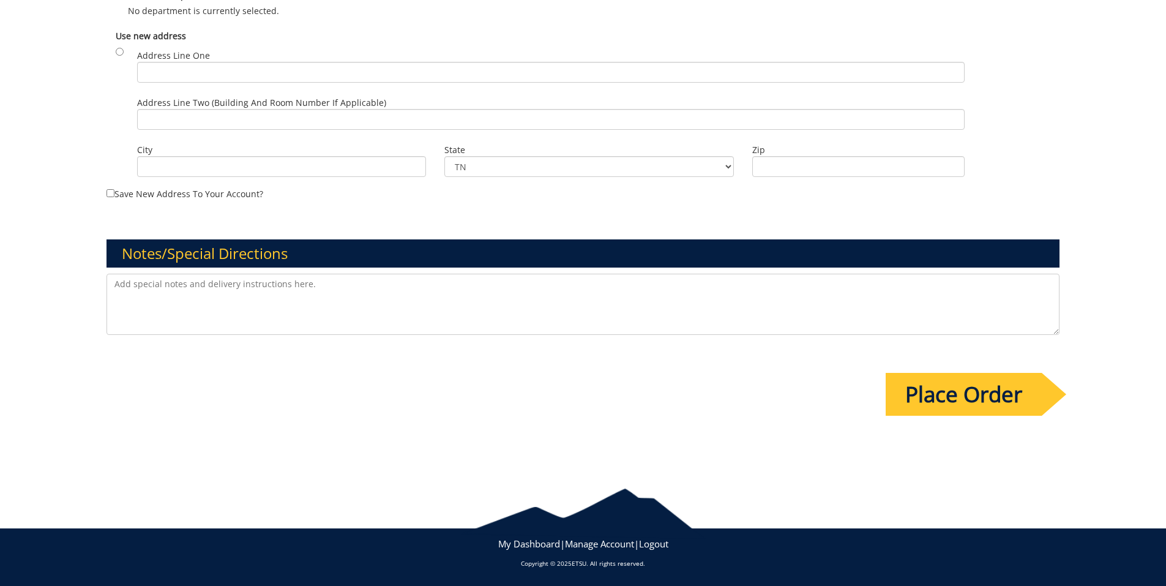
click at [967, 389] on input "Place Order" at bounding box center [964, 394] width 156 height 43
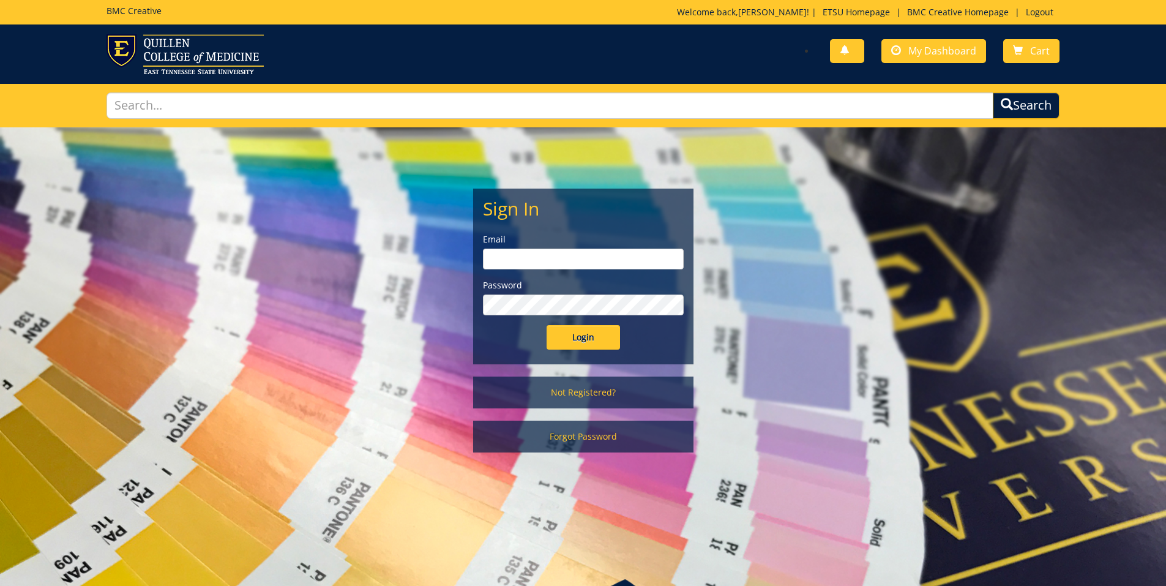
type input "thornj@etsu.edu"
click at [565, 340] on input "Login" at bounding box center [583, 337] width 73 height 24
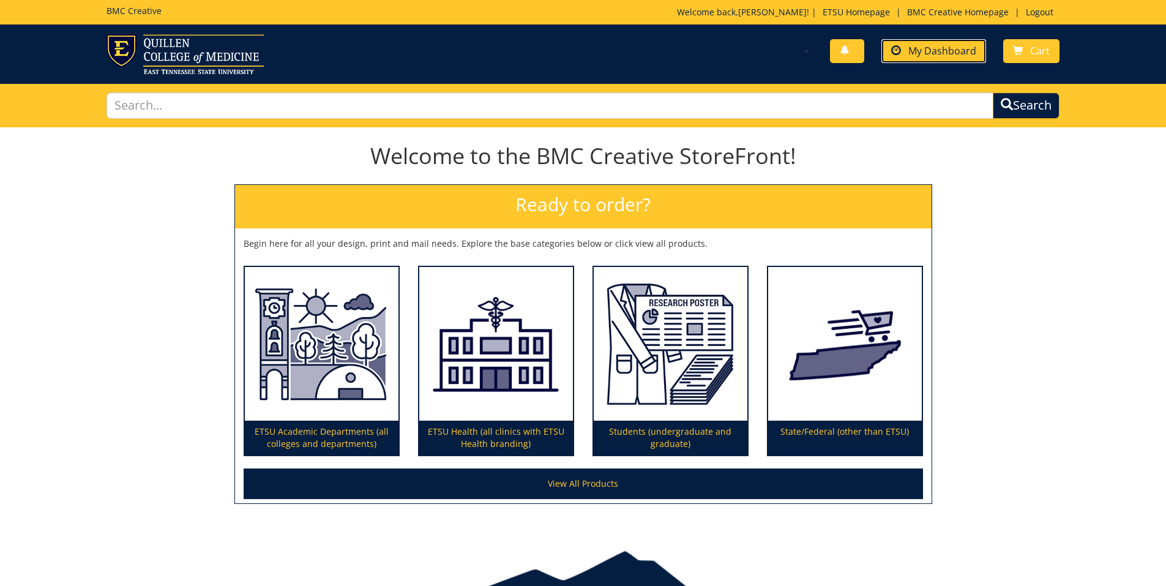
click at [929, 49] on span "My Dashboard" at bounding box center [943, 50] width 68 height 13
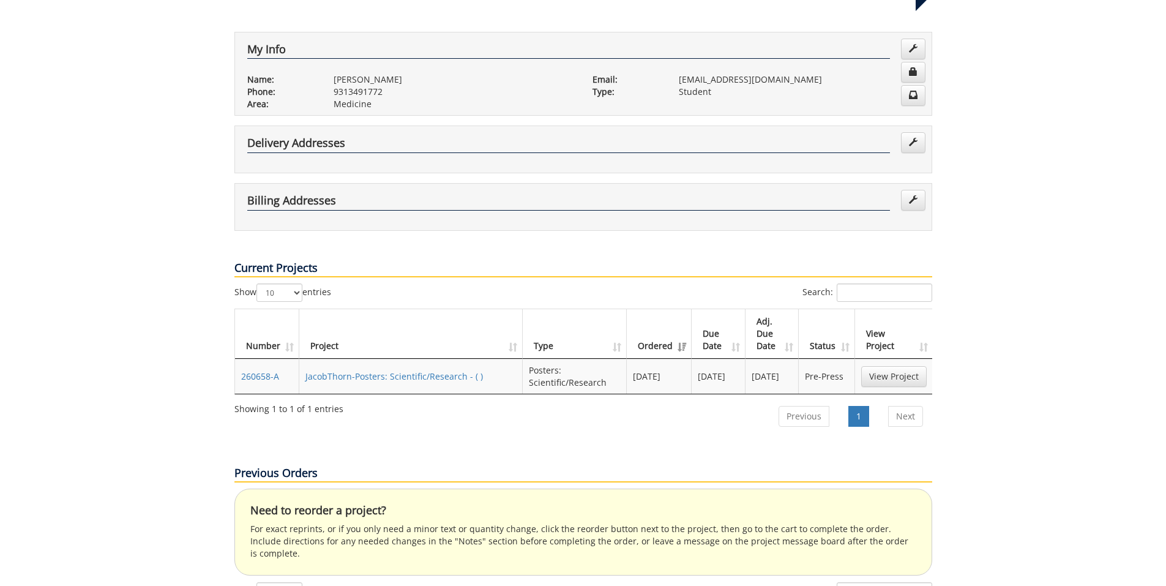
scroll to position [209, 0]
click at [881, 366] on link "View Project" at bounding box center [894, 376] width 66 height 21
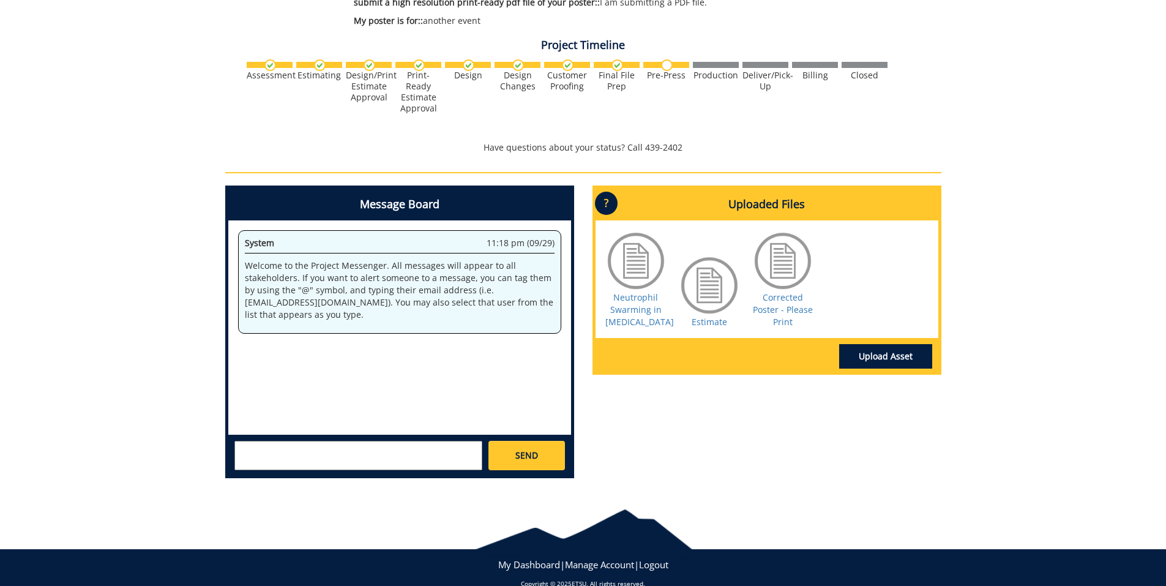
scroll to position [399, 0]
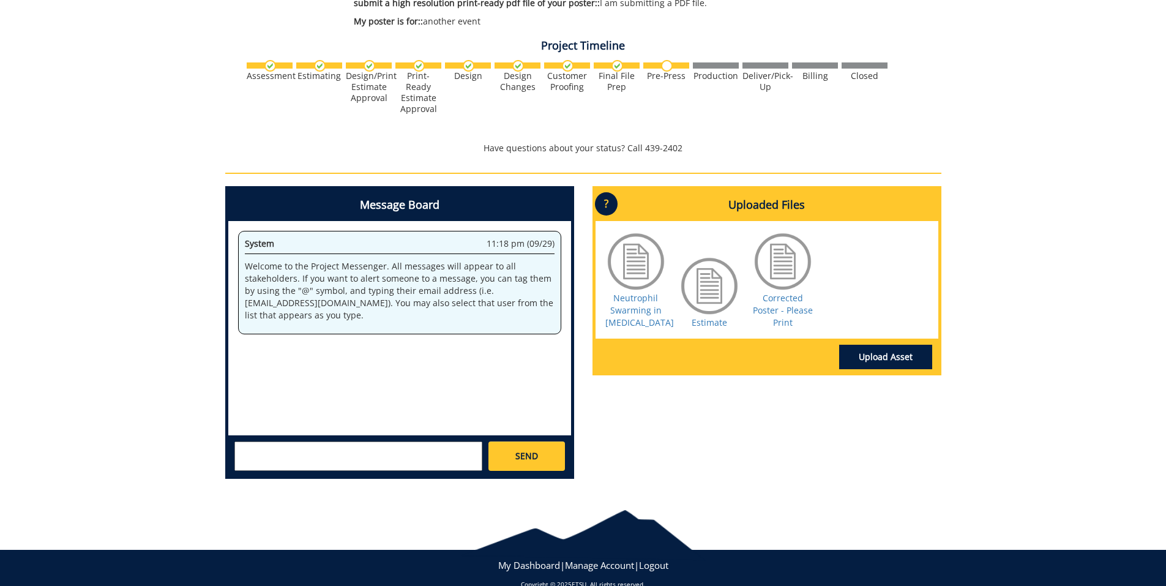
click at [703, 291] on div at bounding box center [709, 285] width 61 height 61
click at [699, 321] on link "Estimate" at bounding box center [710, 323] width 36 height 12
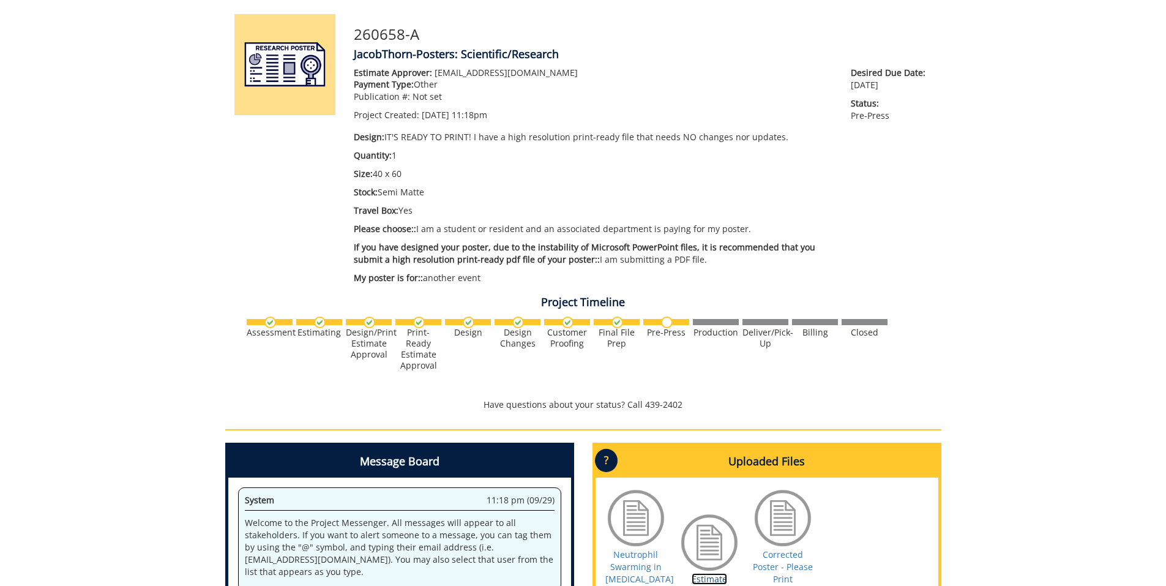
scroll to position [144, 0]
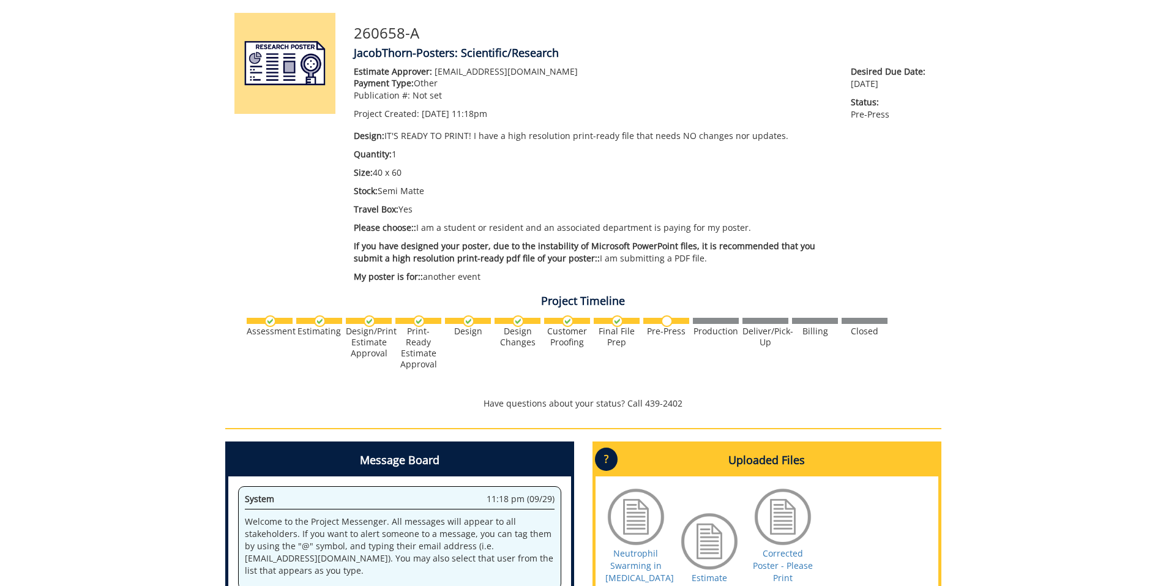
click at [618, 326] on img at bounding box center [618, 321] width 12 height 12
click at [569, 329] on div "Customer Proofing" at bounding box center [567, 337] width 46 height 22
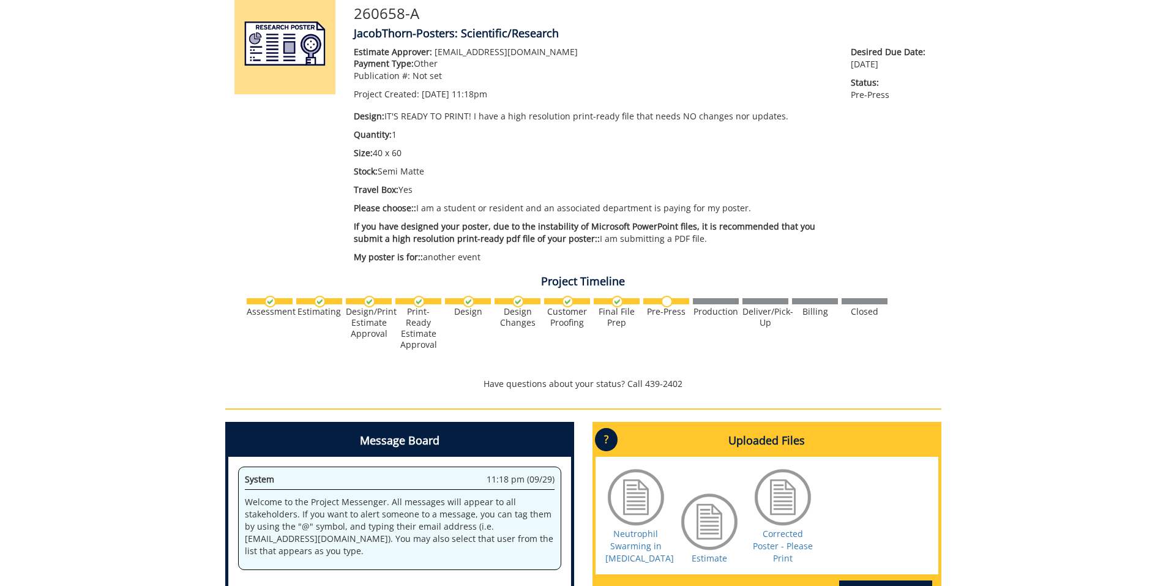
scroll to position [0, 0]
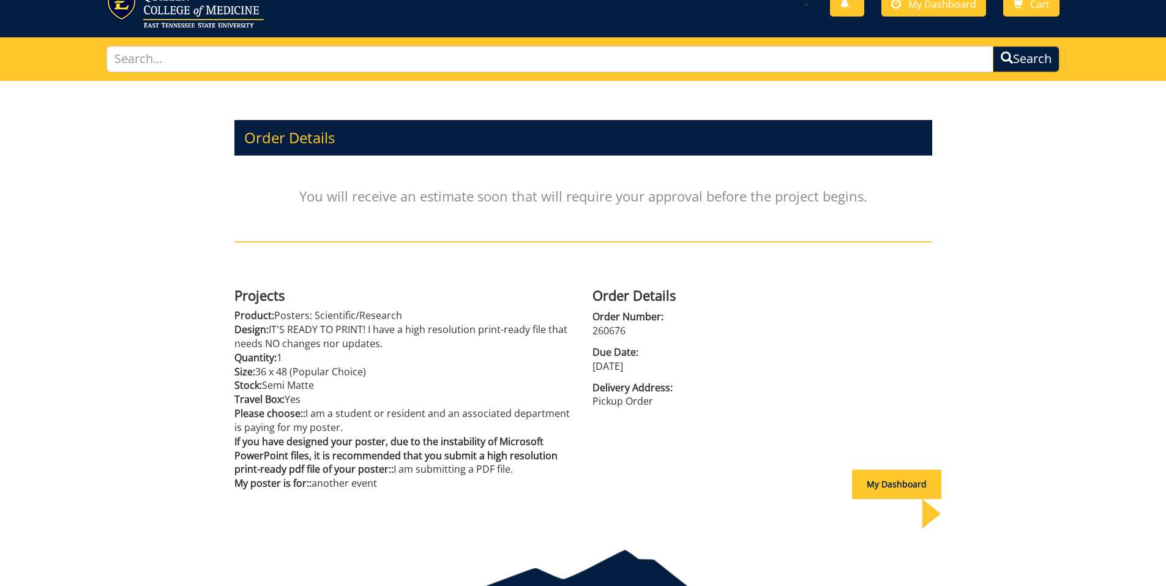
scroll to position [80, 0]
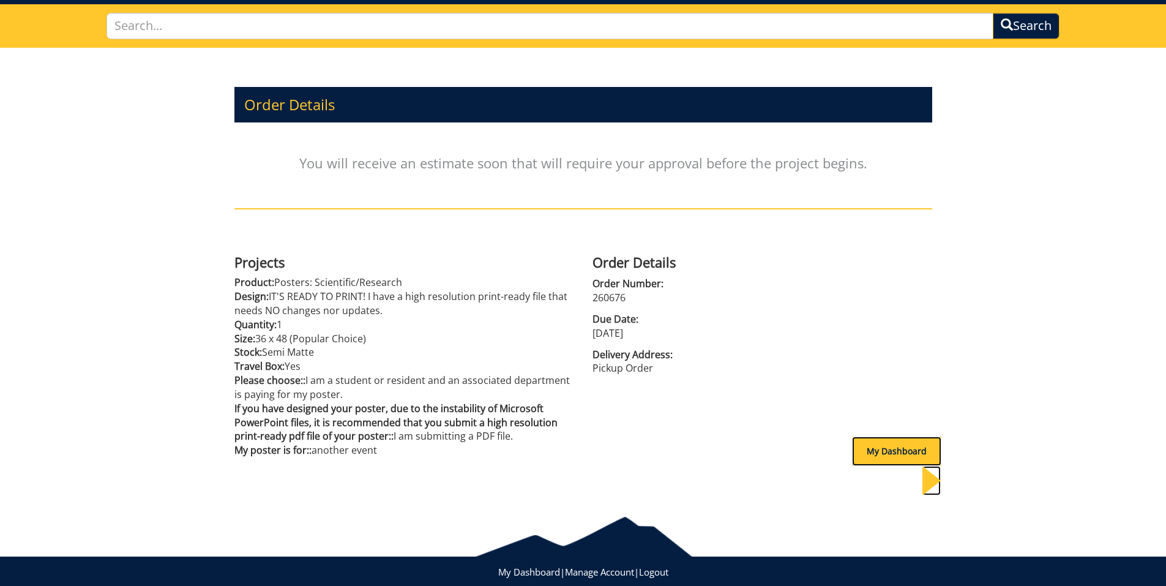
click at [853, 444] on div "My Dashboard" at bounding box center [896, 451] width 89 height 29
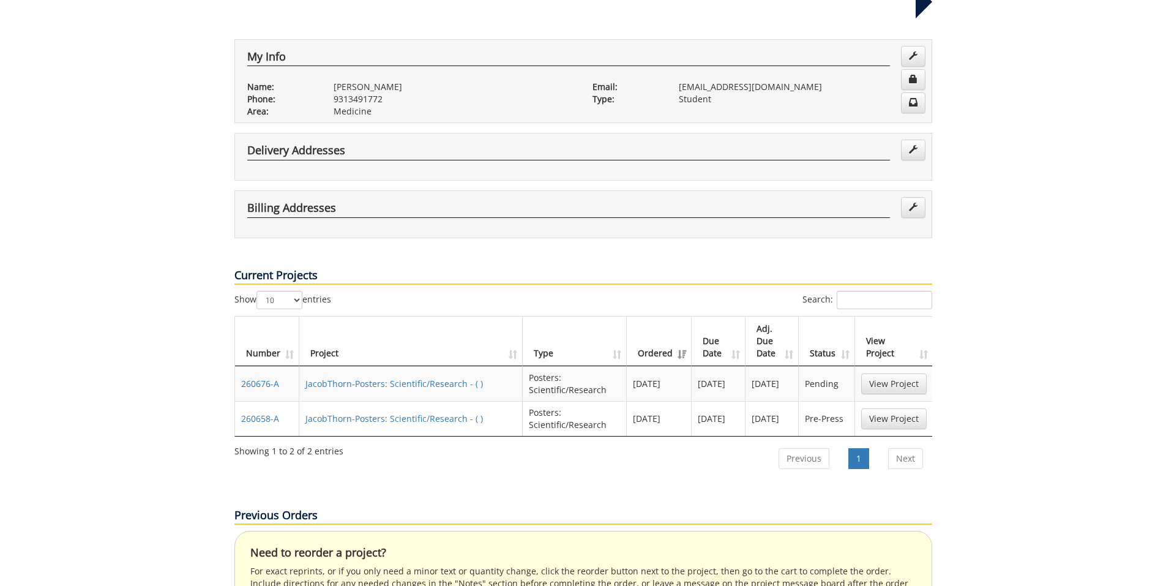
scroll to position [206, 0]
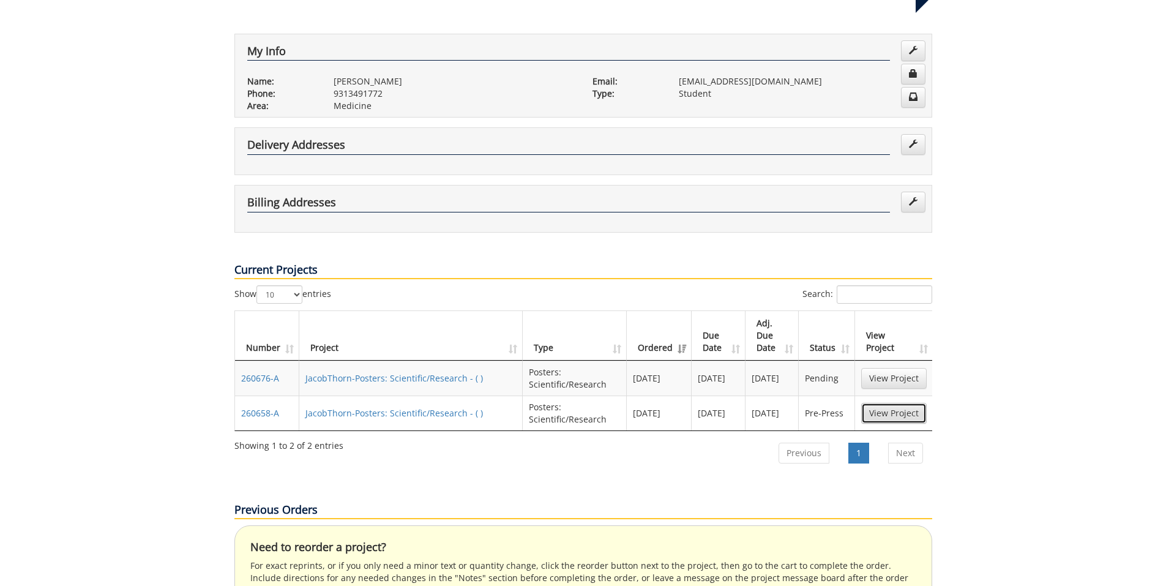
click at [904, 403] on link "View Project" at bounding box center [894, 413] width 66 height 21
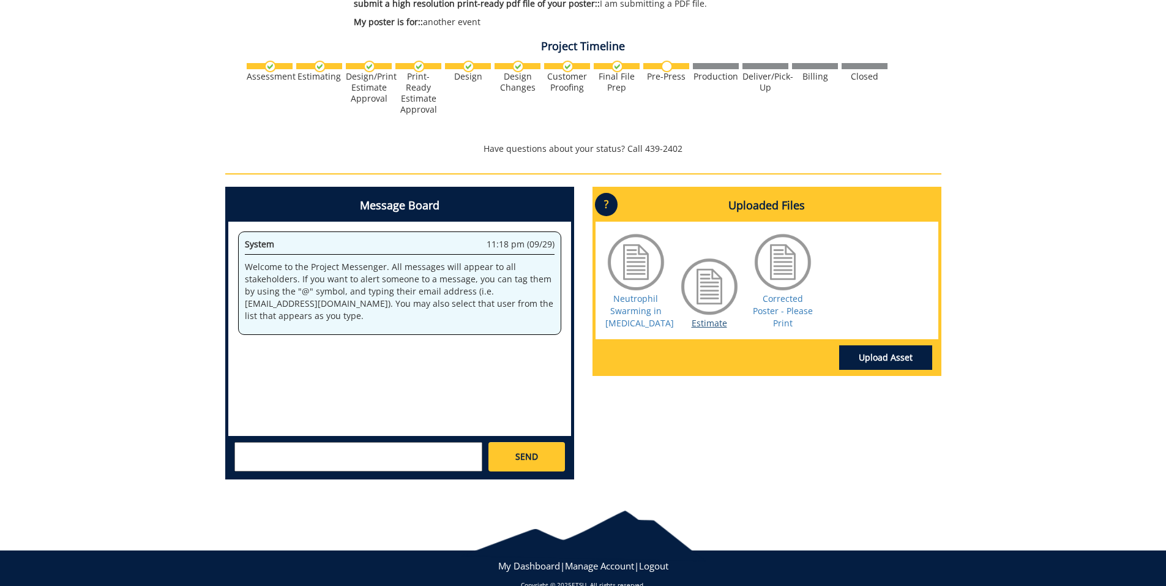
scroll to position [420, 0]
